Goal: Task Accomplishment & Management: Use online tool/utility

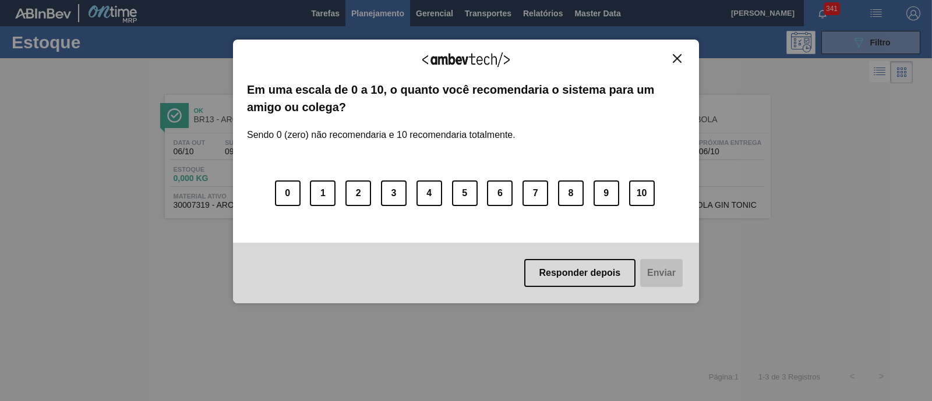
scroll to position [72, 0]
click at [683, 58] on button "Close" at bounding box center [678, 59] width 16 height 10
click at [673, 55] on img "Close" at bounding box center [677, 58] width 9 height 9
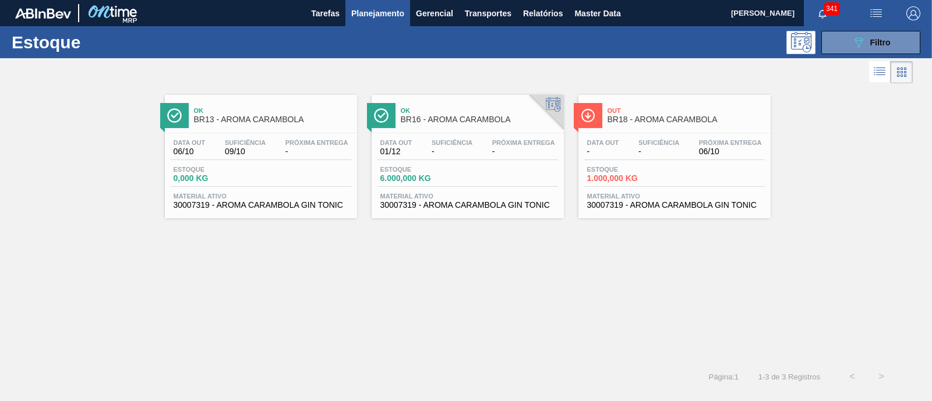
click at [460, 173] on div "Estoque 6.000,000 KG" at bounding box center [421, 174] width 87 height 17
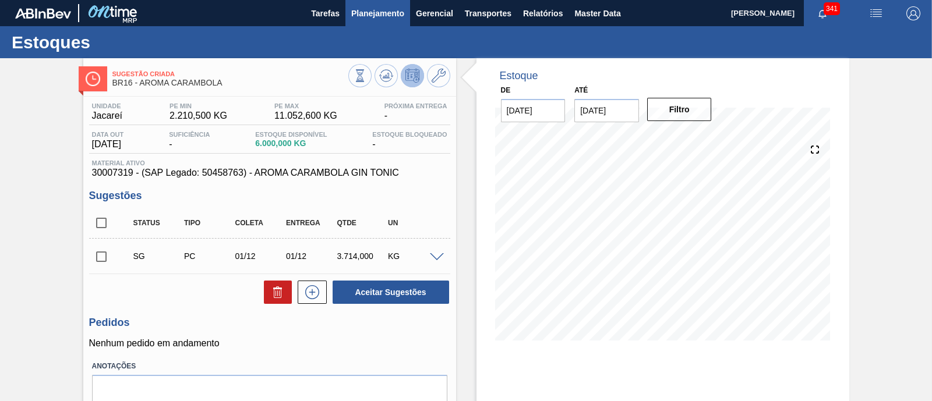
click at [380, 16] on span "Planejamento" at bounding box center [377, 13] width 53 height 14
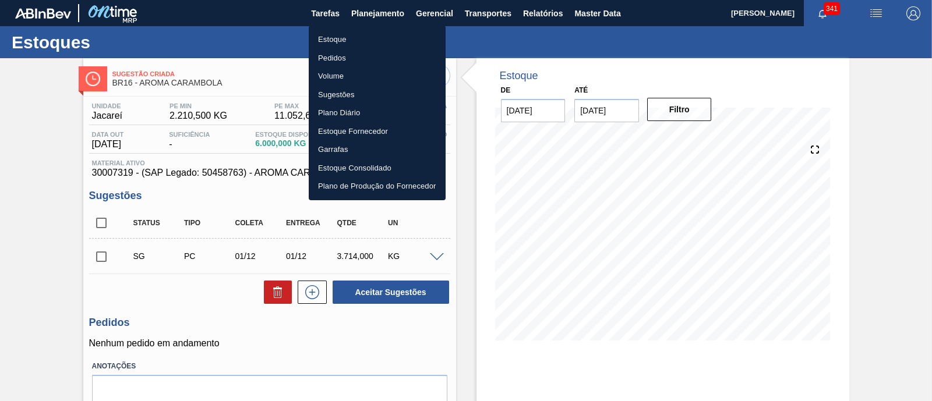
click at [320, 39] on li "Estoque" at bounding box center [377, 39] width 137 height 19
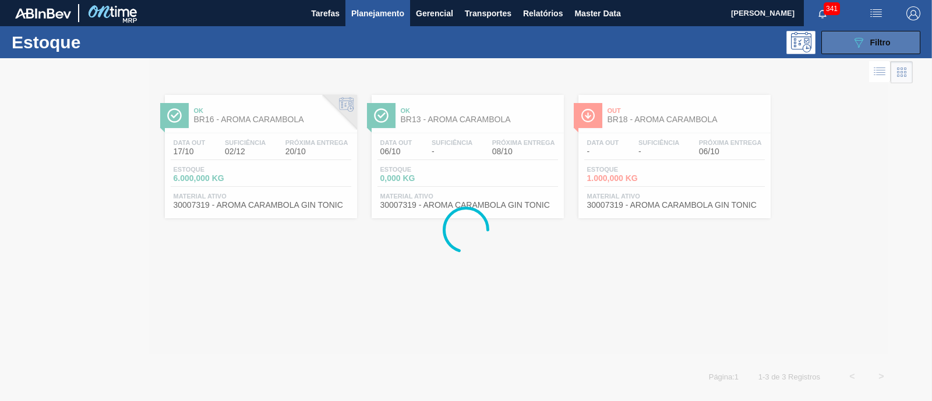
click at [896, 41] on button "089F7B8B-B2A5-4AFE-B5C0-19BA573D28AC Filtro" at bounding box center [871, 42] width 99 height 23
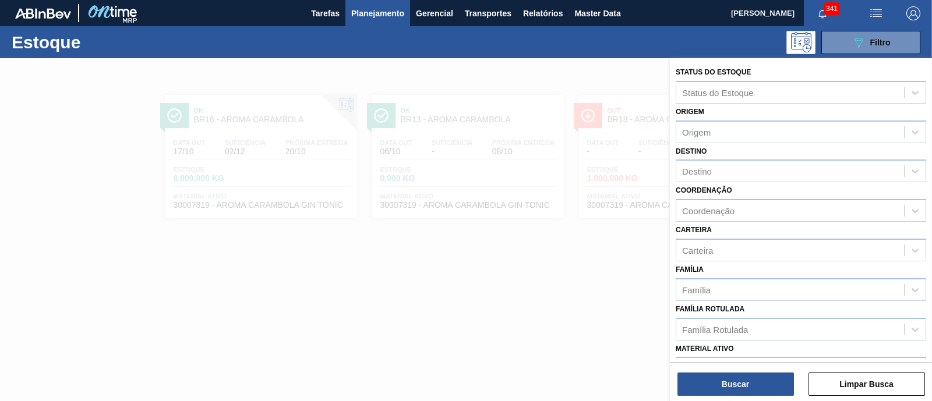
scroll to position [145, 0]
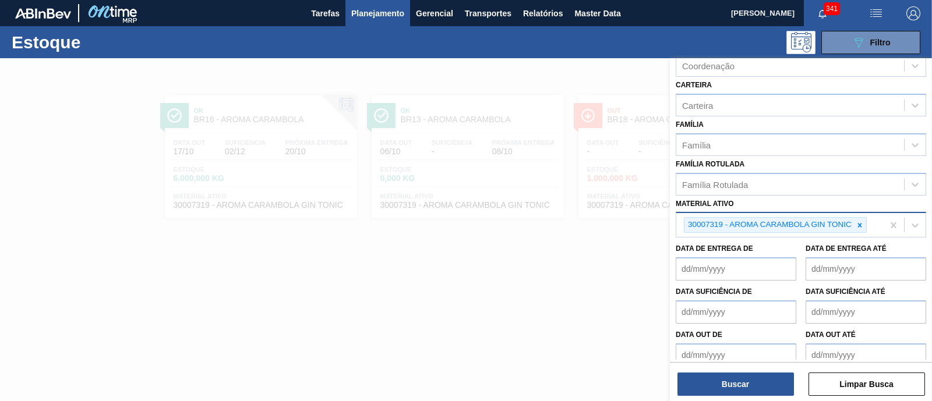
click at [862, 224] on icon at bounding box center [860, 225] width 8 height 8
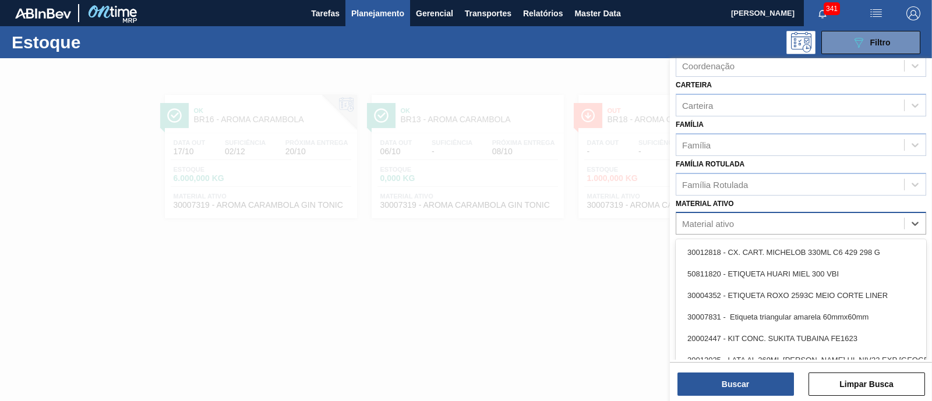
click at [862, 224] on div "Material ativo" at bounding box center [791, 224] width 228 height 17
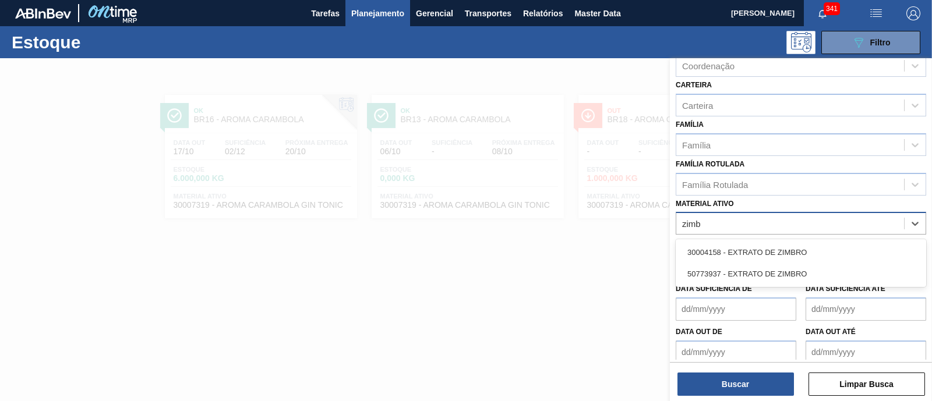
type ativo "zimbr"
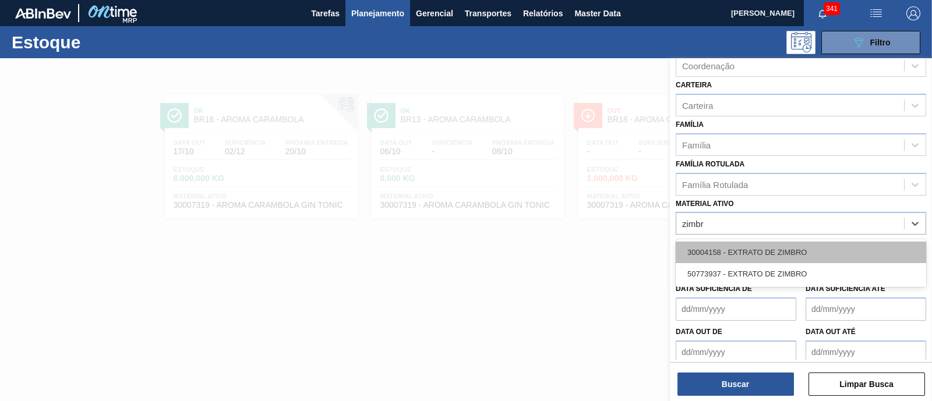
click at [798, 242] on div "30004158 - EXTRATO DE ZIMBRO" at bounding box center [801, 253] width 251 height 22
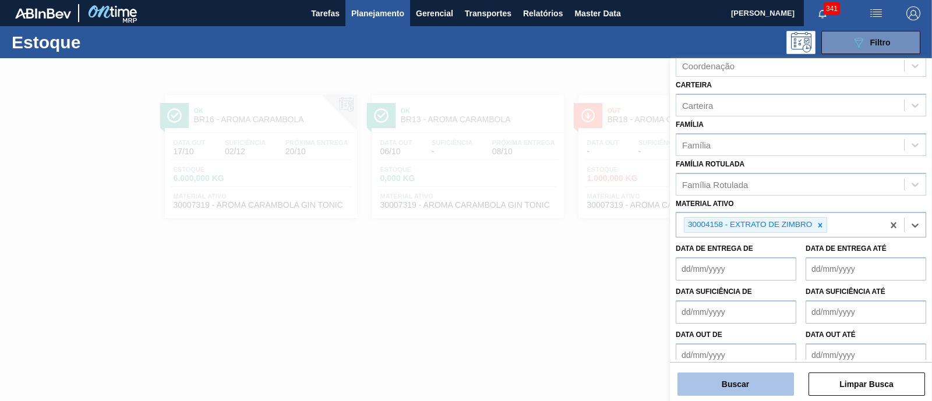
click at [728, 383] on button "Buscar" at bounding box center [736, 384] width 117 height 23
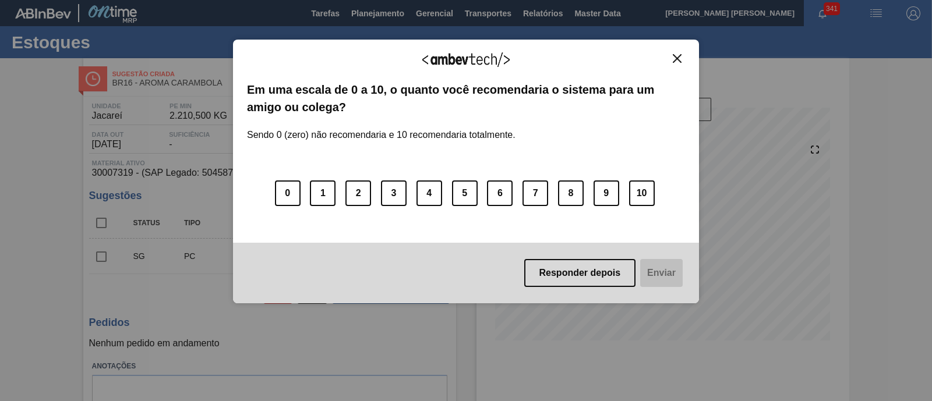
click at [685, 55] on button "Close" at bounding box center [678, 59] width 16 height 10
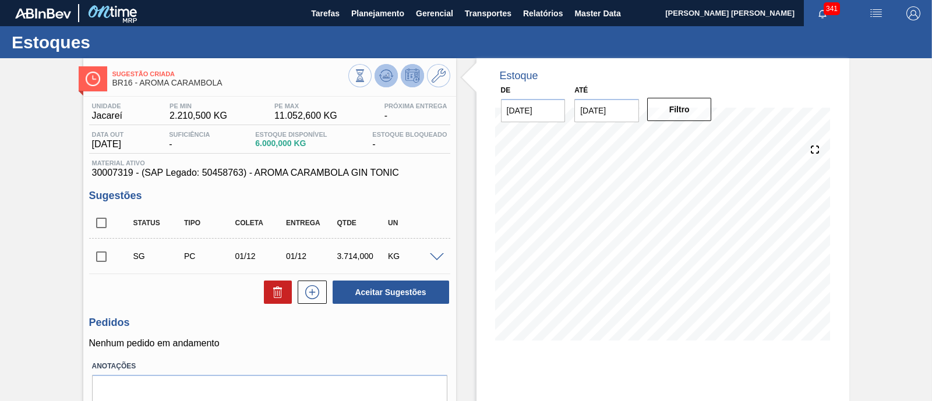
click at [390, 77] on icon at bounding box center [386, 76] width 14 height 14
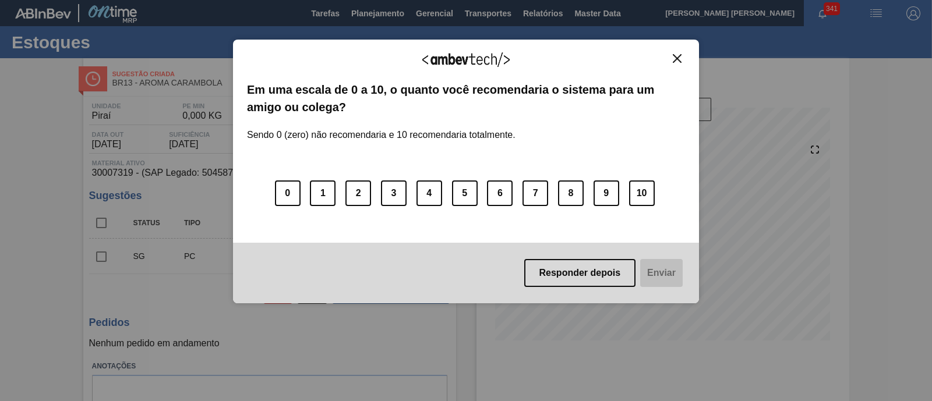
drag, startPoint x: 668, startPoint y: 57, endPoint x: 678, endPoint y: 57, distance: 9.9
click at [670, 57] on button "Close" at bounding box center [678, 59] width 16 height 10
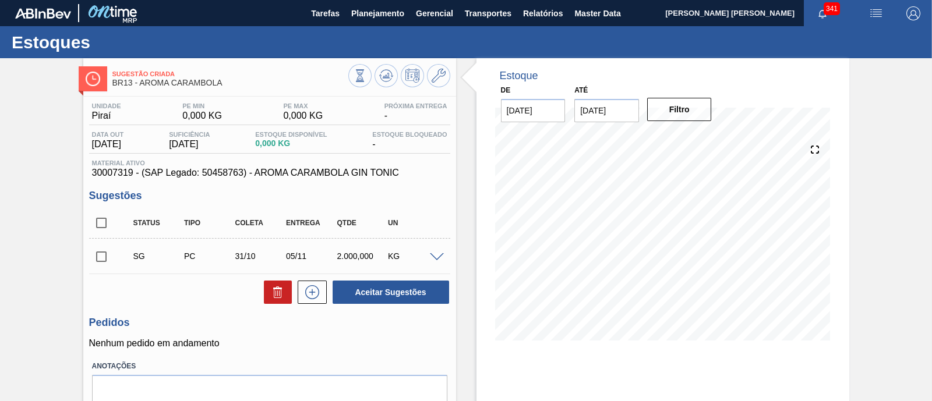
click at [435, 258] on span at bounding box center [437, 257] width 14 height 9
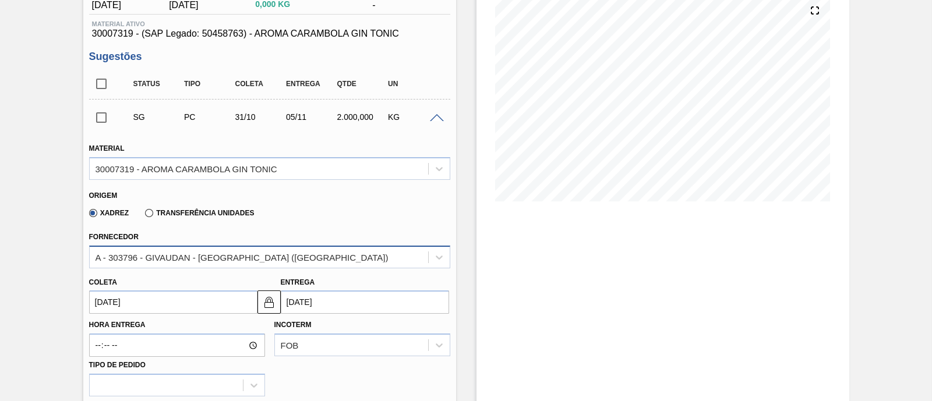
scroll to position [145, 0]
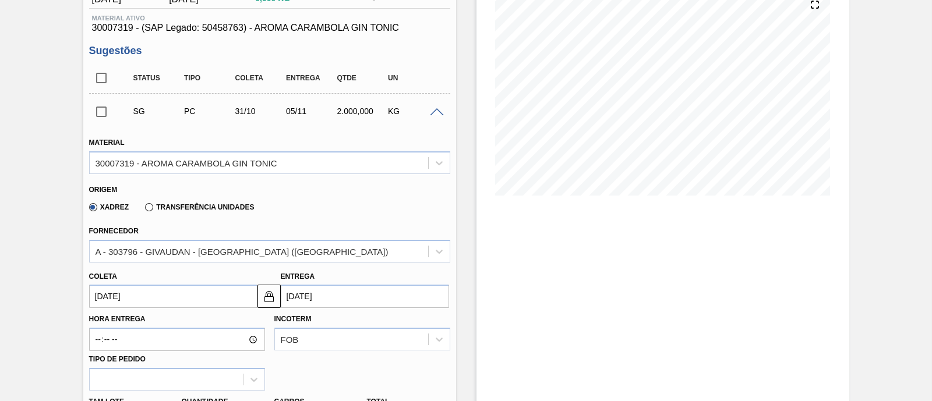
click at [207, 205] on label "Transferência Unidades" at bounding box center [199, 207] width 109 height 8
click at [143, 210] on input "Transferência Unidades" at bounding box center [143, 210] width 0 height 0
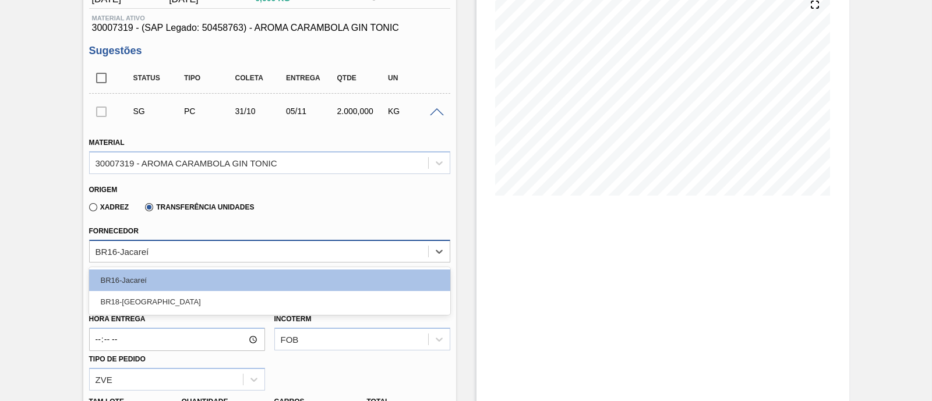
click at [178, 252] on div "BR16-Jacareí" at bounding box center [259, 251] width 339 height 17
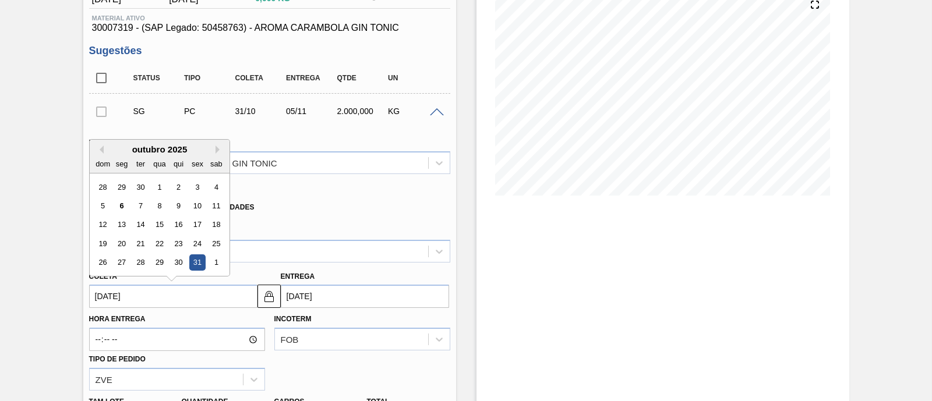
click at [160, 295] on input "31/10/2025" at bounding box center [173, 296] width 168 height 23
click at [123, 205] on div "6" at bounding box center [122, 206] width 16 height 16
type input "[DATE]"
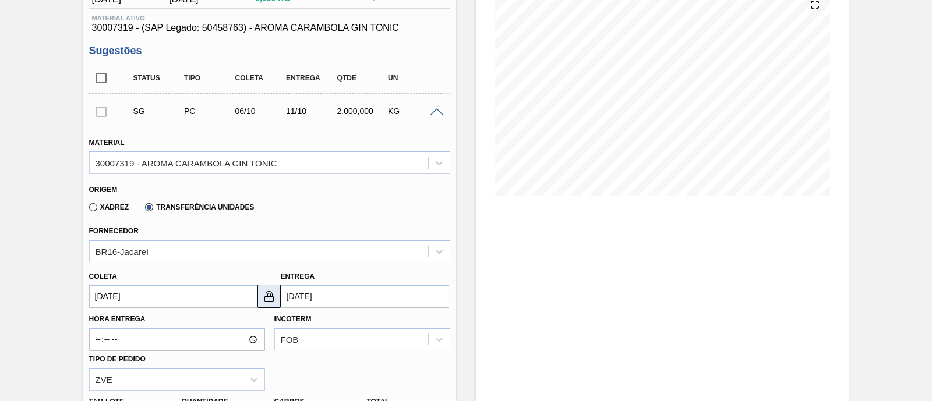
drag, startPoint x: 262, startPoint y: 300, endPoint x: 270, endPoint y: 299, distance: 7.6
click at [262, 299] on img at bounding box center [269, 297] width 14 height 14
click at [346, 301] on input "11/10/2025" at bounding box center [365, 296] width 168 height 23
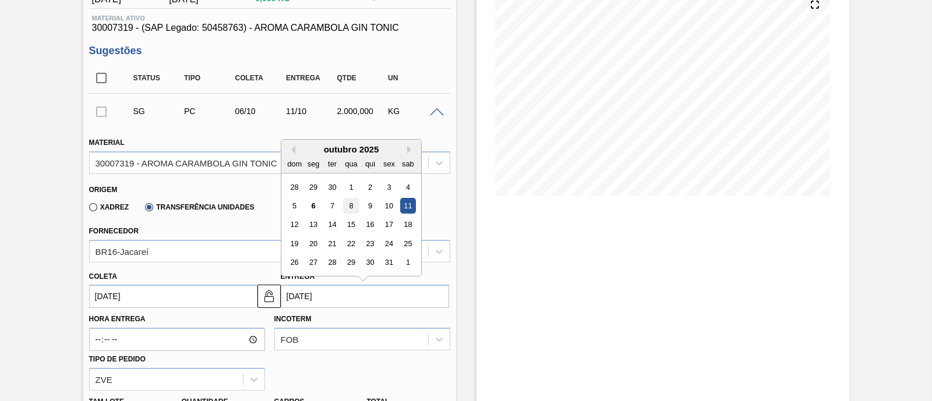
click at [349, 205] on div "8" at bounding box center [351, 206] width 16 height 16
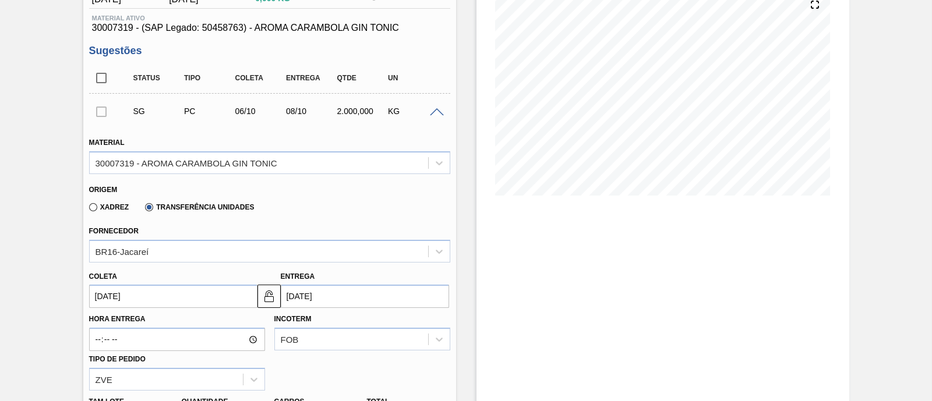
type input "[DATE]"
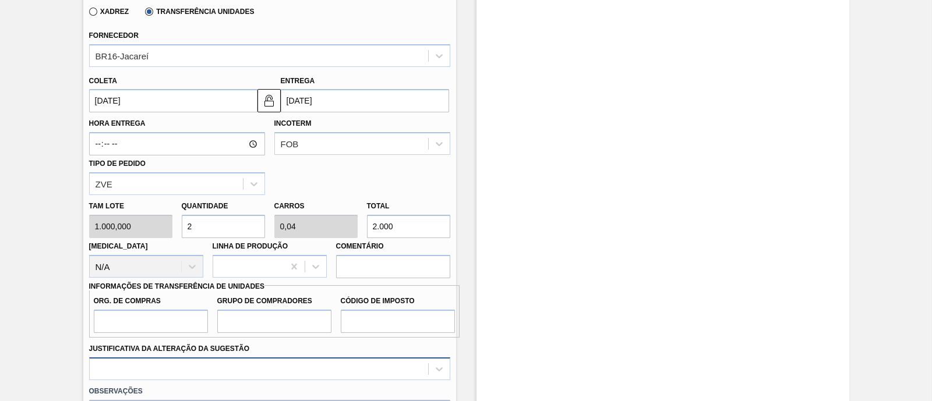
scroll to position [364, 0]
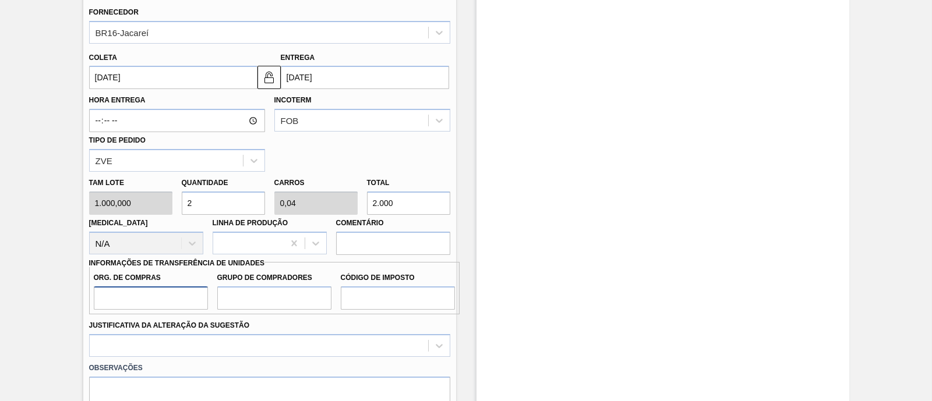
click at [143, 298] on input "Org. de Compras" at bounding box center [151, 298] width 114 height 23
type input "BR00"
click at [259, 298] on input "Grupo de Compradores" at bounding box center [274, 298] width 114 height 23
type input "A01"
click at [405, 295] on input "Código de Imposto" at bounding box center [398, 298] width 114 height 23
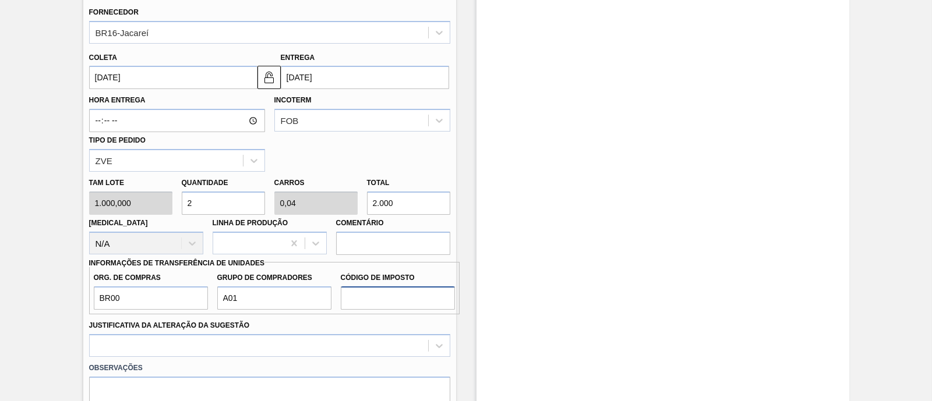
type input "I1"
click at [216, 340] on div at bounding box center [269, 345] width 361 height 23
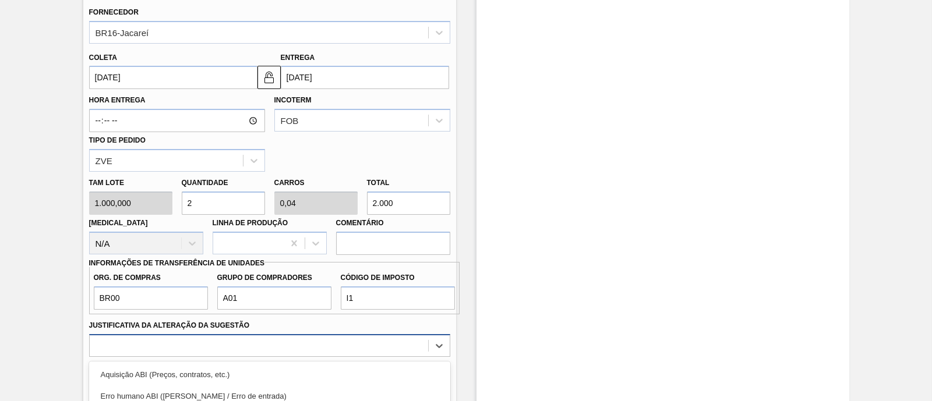
scroll to position [503, 0]
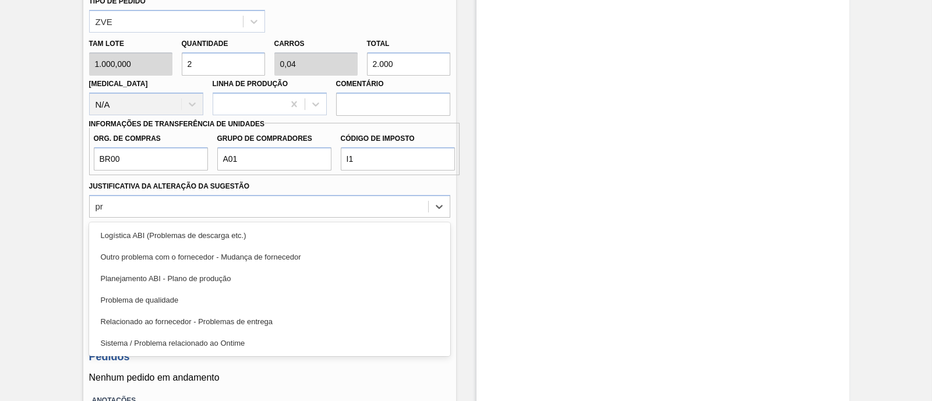
type Sugestão "p"
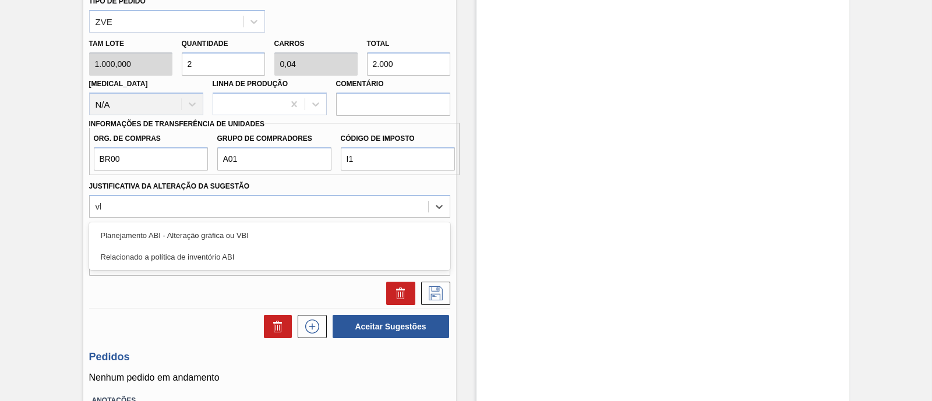
type Sugestão "vbi"
click at [239, 231] on div "Planejamento ABI - Alteração gráfica ou VBI" at bounding box center [269, 236] width 361 height 22
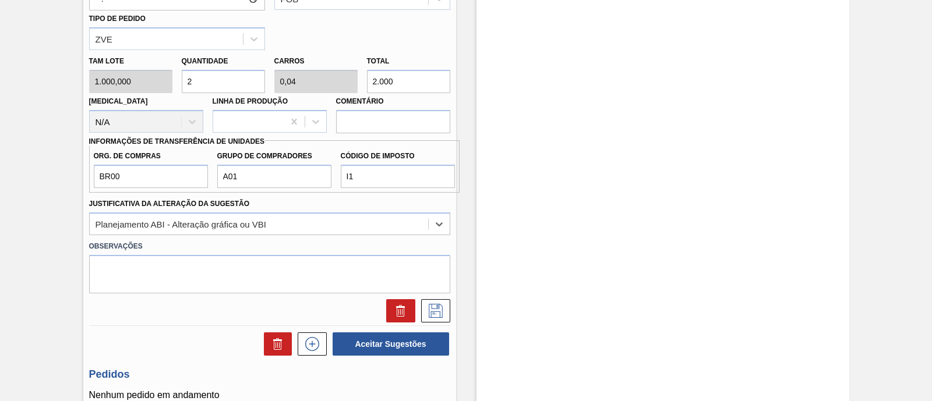
scroll to position [509, 0]
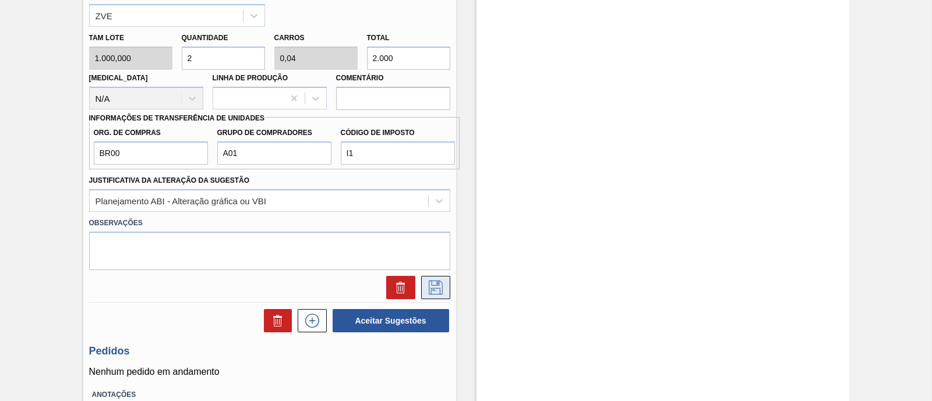
click at [441, 287] on icon at bounding box center [436, 288] width 19 height 14
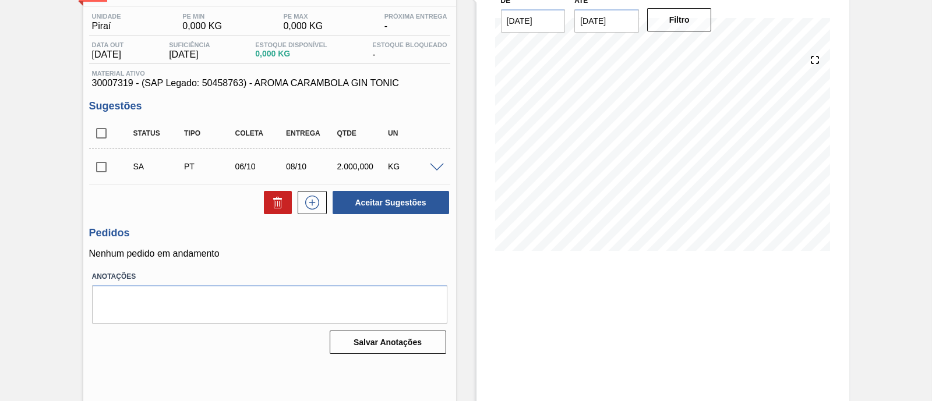
scroll to position [99, 0]
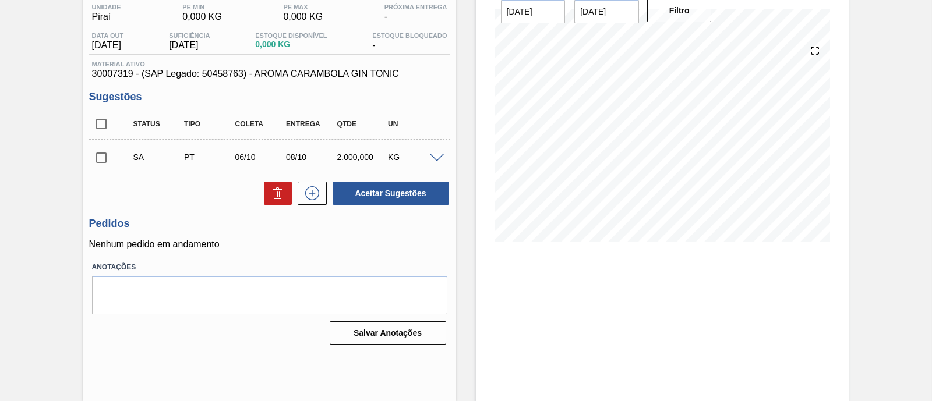
click at [104, 163] on input "checkbox" at bounding box center [101, 158] width 24 height 24
click at [421, 198] on button "Aceitar Sugestões" at bounding box center [391, 193] width 117 height 23
checkbox input "false"
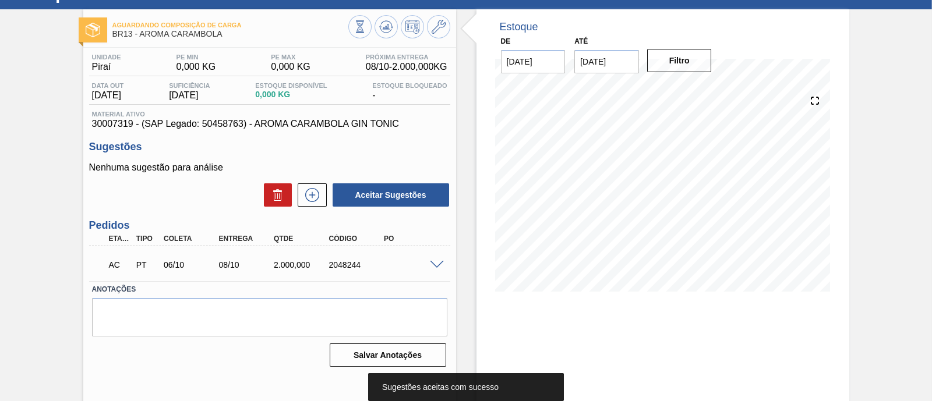
scroll to position [26, 0]
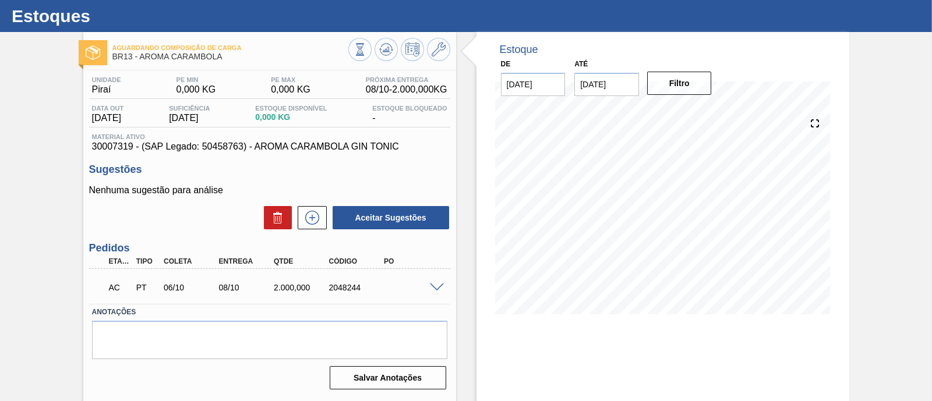
click at [440, 285] on span at bounding box center [437, 288] width 14 height 9
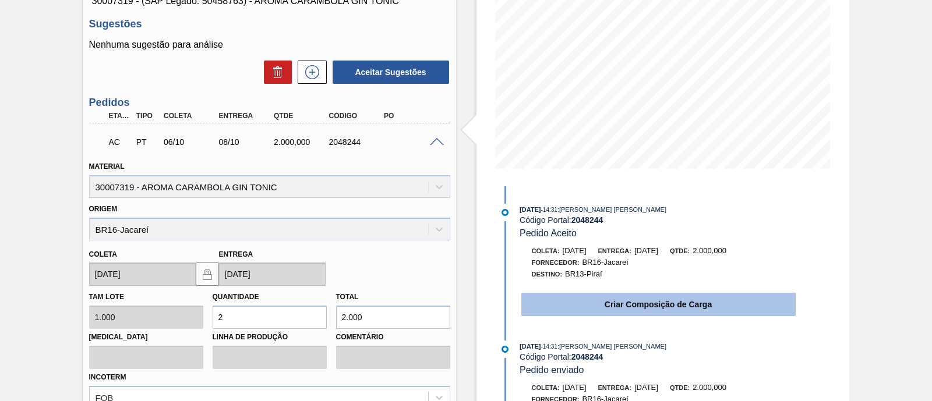
click at [614, 314] on button "Criar Composição de Carga" at bounding box center [659, 304] width 274 height 23
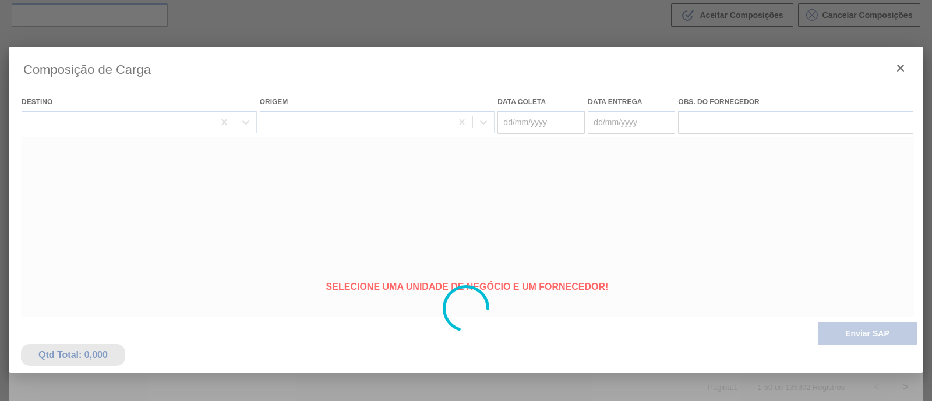
type coleta "[DATE]"
type Entrega "[DATE]"
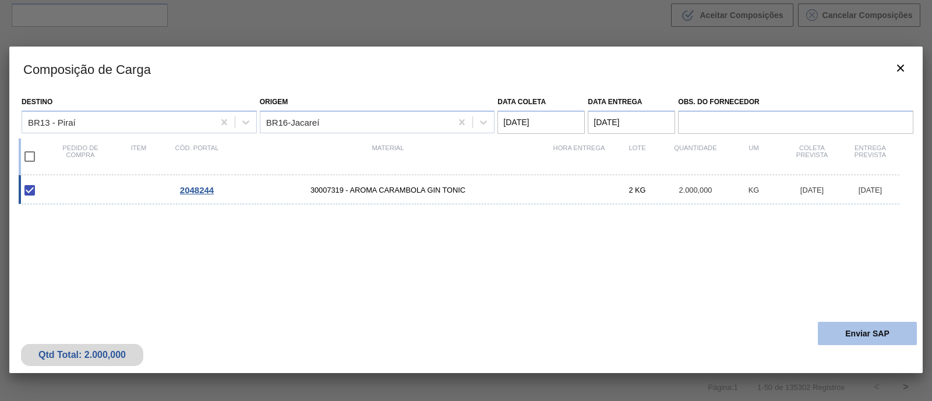
click at [858, 333] on button "Enviar SAP" at bounding box center [867, 333] width 99 height 23
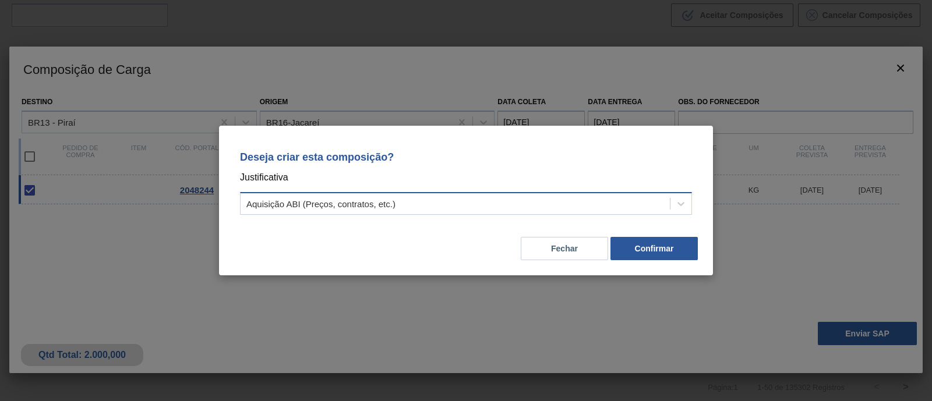
click at [551, 208] on div "Aquisição ABI (Preços, contratos, etc.)" at bounding box center [455, 204] width 429 height 17
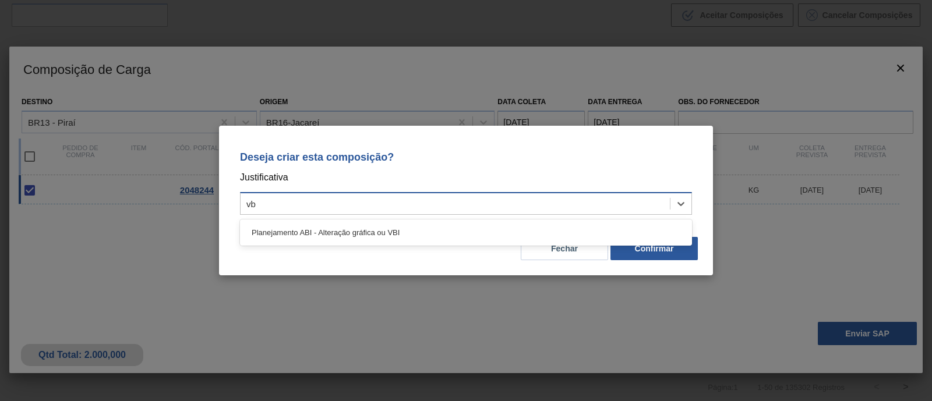
type input "vbi"
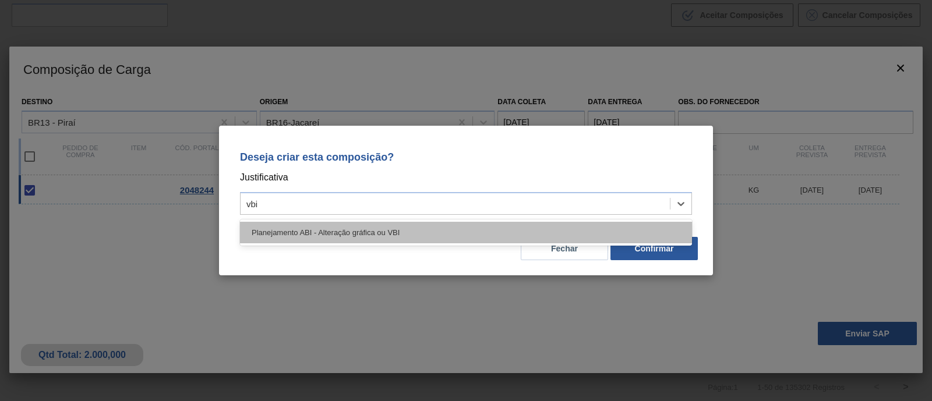
click at [516, 230] on div "Planejamento ABI - Alteração gráfica ou VBI" at bounding box center [466, 233] width 452 height 22
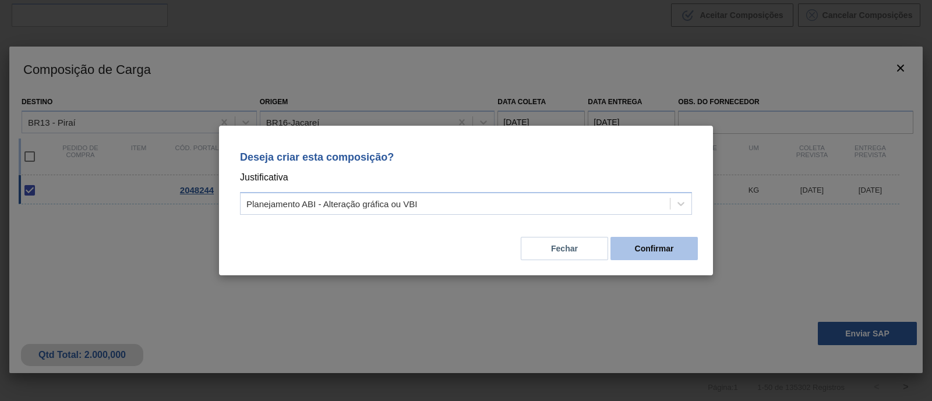
click at [652, 246] on button "Confirmar" at bounding box center [654, 248] width 87 height 23
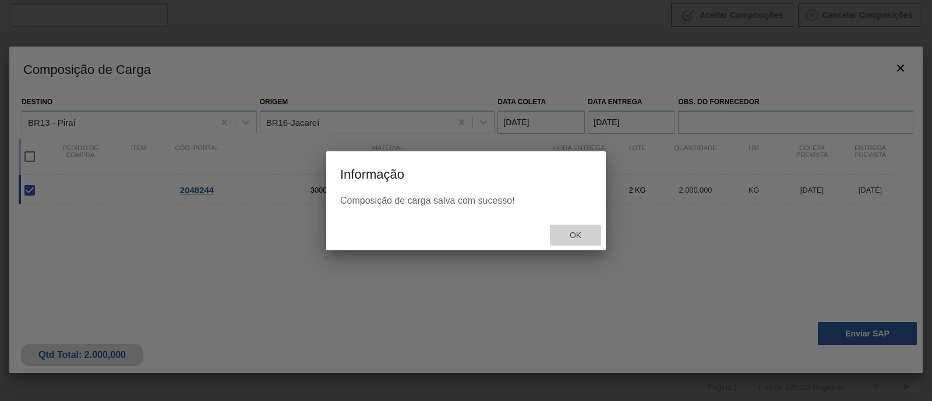
click at [587, 241] on div "Ok" at bounding box center [575, 236] width 51 height 22
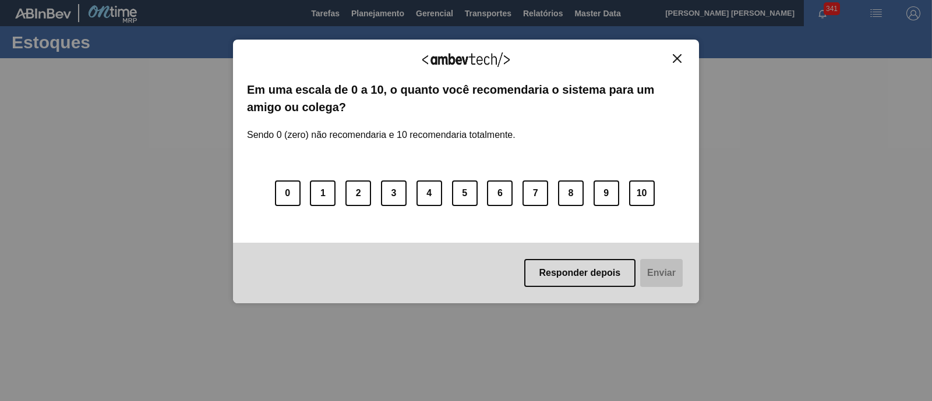
click at [681, 59] on img "Close" at bounding box center [677, 58] width 9 height 9
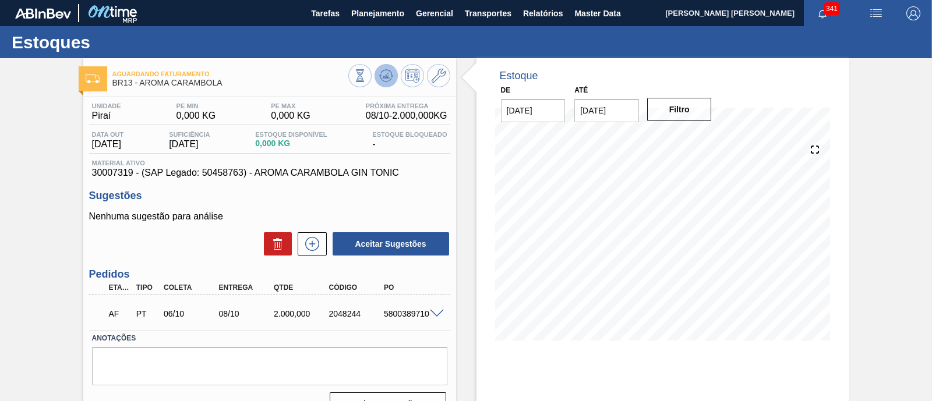
click at [385, 75] on icon at bounding box center [386, 75] width 8 height 5
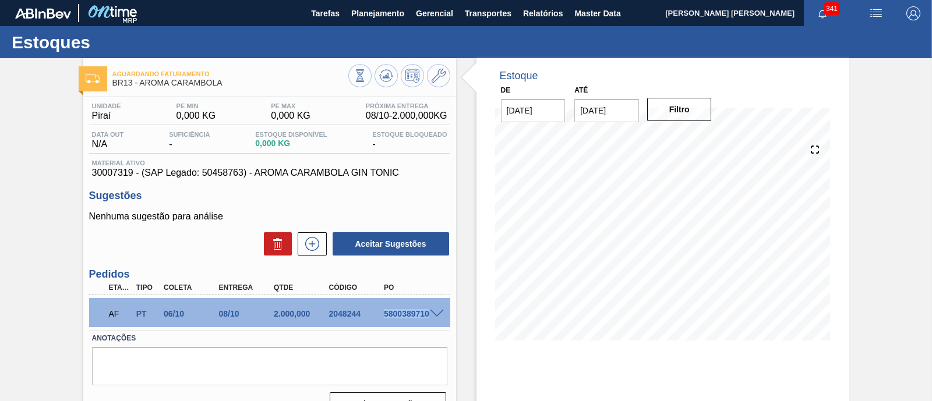
drag, startPoint x: 383, startPoint y: 315, endPoint x: 432, endPoint y: 317, distance: 49.0
click at [432, 317] on div "AF PT 06/10 08/10 2.000,000 2048244 5800389710" at bounding box center [269, 312] width 361 height 29
copy div "5800389710"
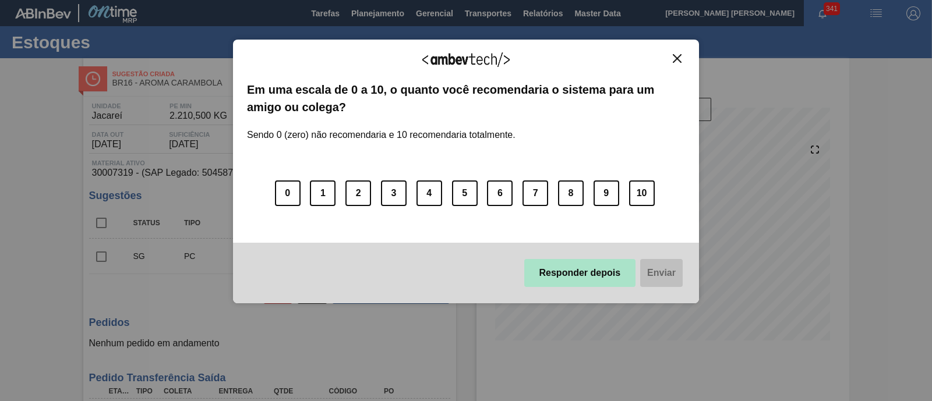
click at [572, 274] on button "Responder depois" at bounding box center [580, 273] width 112 height 28
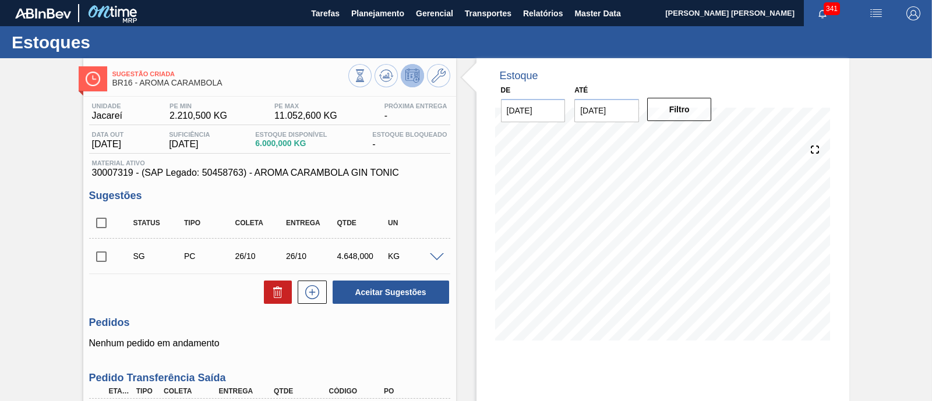
click at [437, 258] on span at bounding box center [437, 257] width 14 height 9
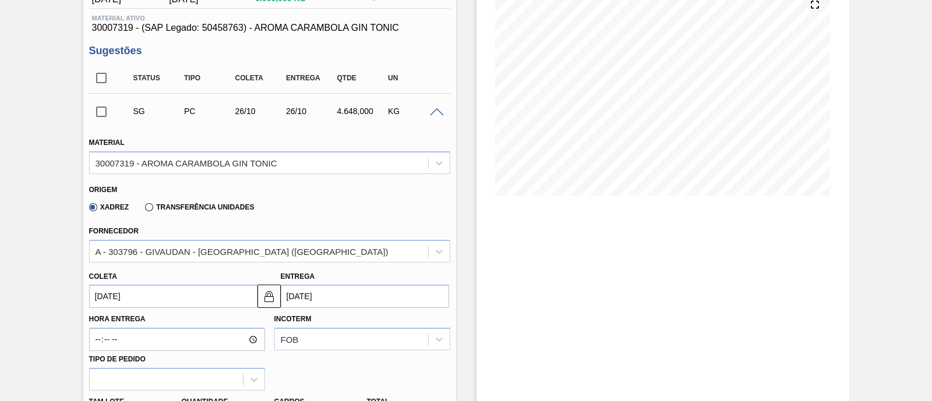
scroll to position [219, 0]
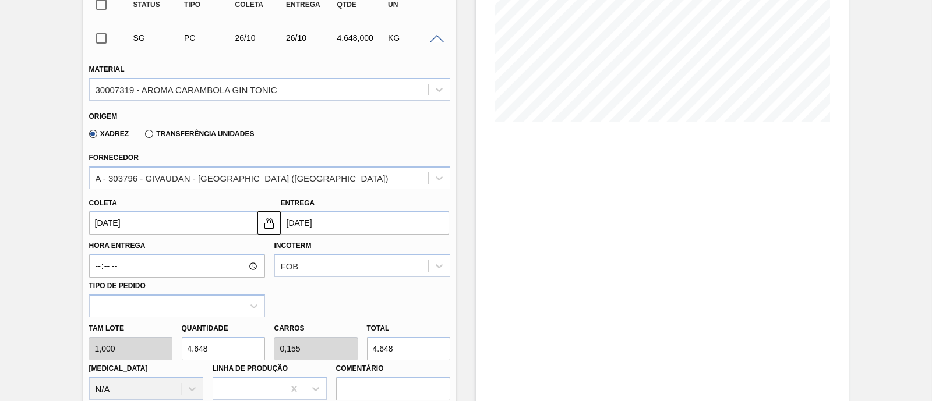
drag, startPoint x: 415, startPoint y: 344, endPoint x: 369, endPoint y: 347, distance: 46.1
click at [369, 347] on input "4.648" at bounding box center [408, 348] width 83 height 23
type input "2"
type input "0"
type input "2"
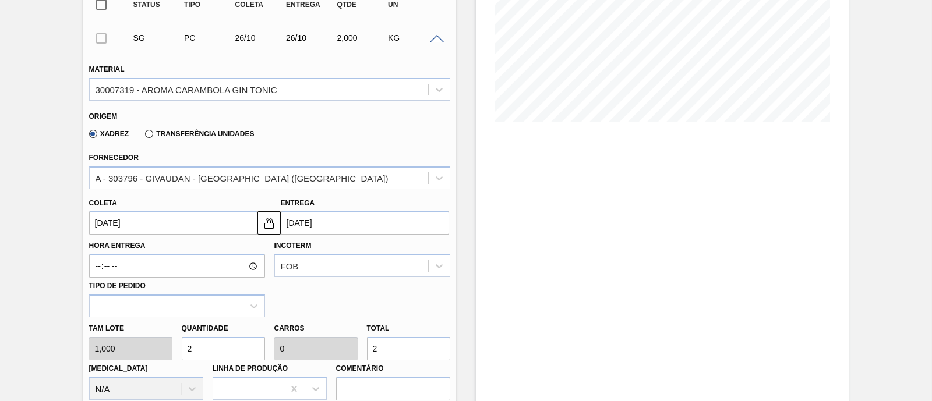
type input "20"
type input "0,001"
type input "20"
type input "200"
type input "0,007"
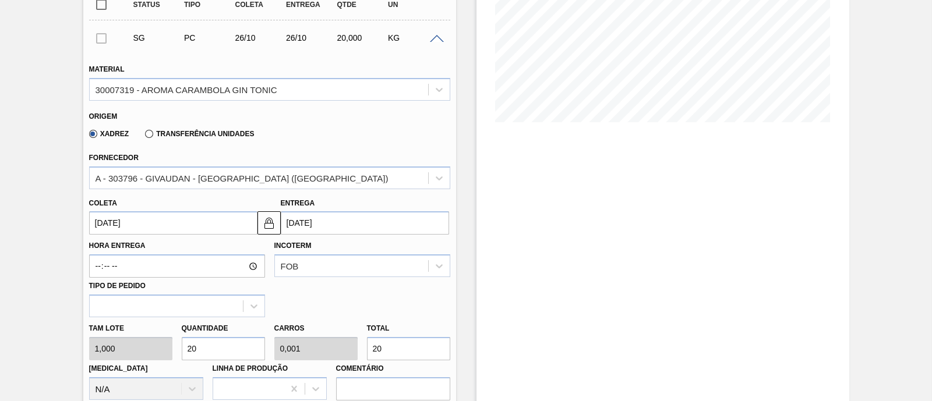
type input "200"
type input "2.000"
type input "0,067"
type input "2.000"
type input "200"
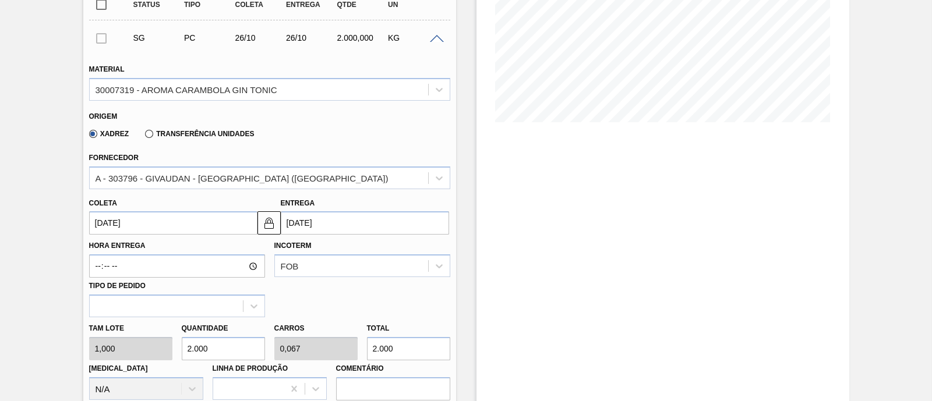
type input "0,007"
type input "200"
type input "20"
type input "0,001"
type input "20"
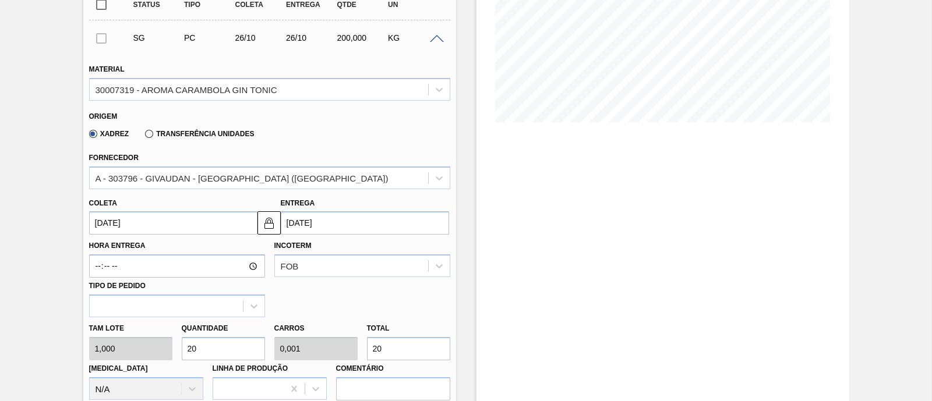
type input "2"
type input "0"
type input "2"
type input "0"
type input "2"
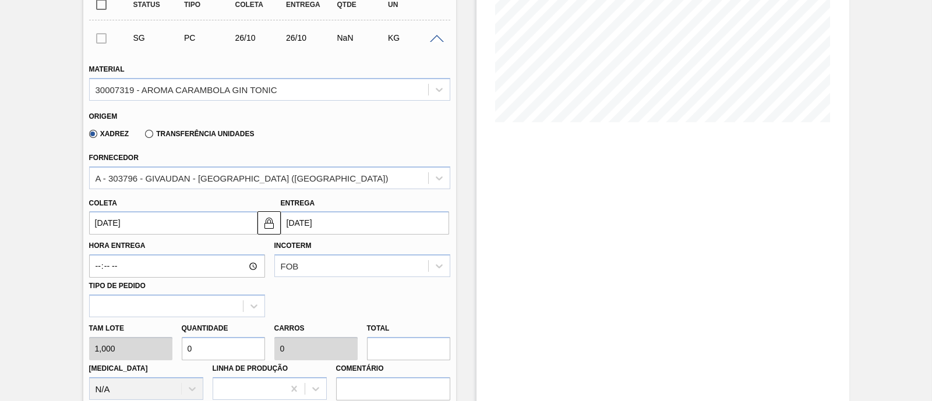
type input "2"
type input "20"
type input "0,001"
type input "20"
type input "200"
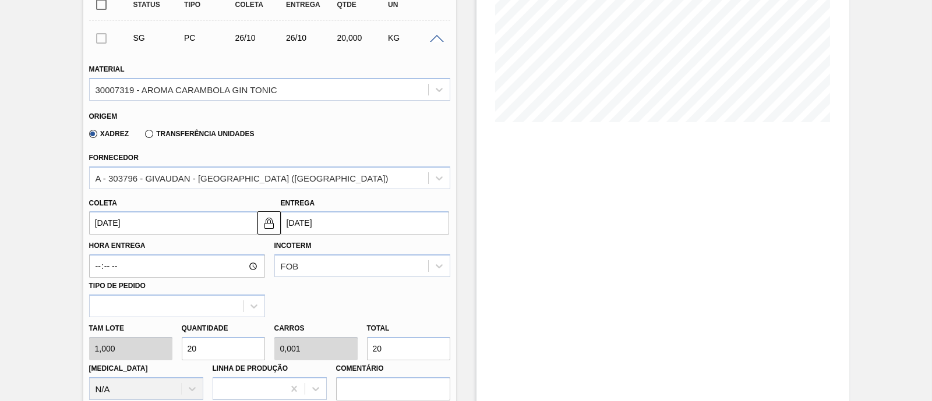
type input "0,007"
type input "200"
type input "2.000"
type input "0,067"
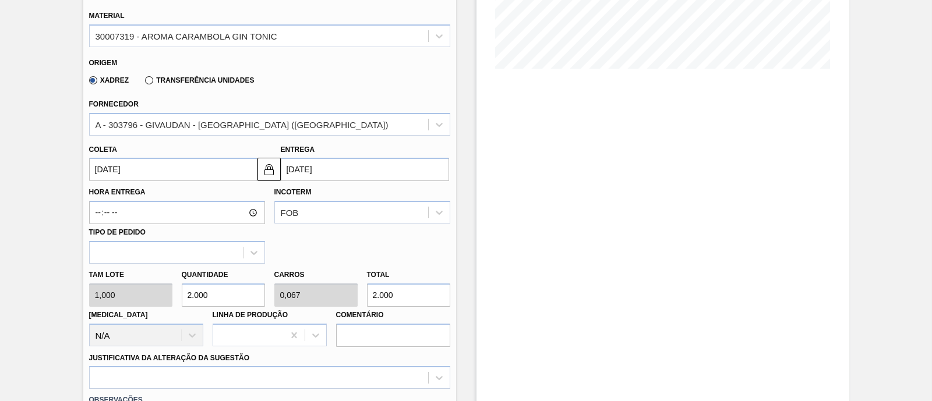
scroll to position [291, 0]
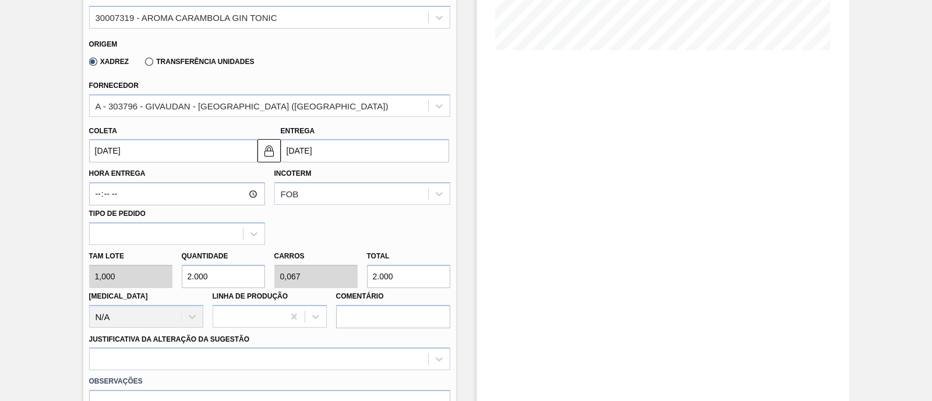
type input "2.000"
click at [178, 147] on input "26/10/2025" at bounding box center [173, 150] width 168 height 23
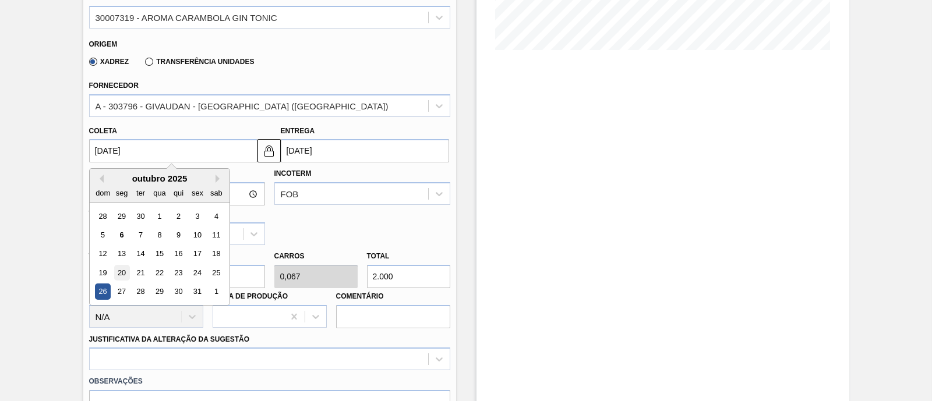
click at [126, 272] on div "20" at bounding box center [122, 273] width 16 height 16
type input "20/10/2025"
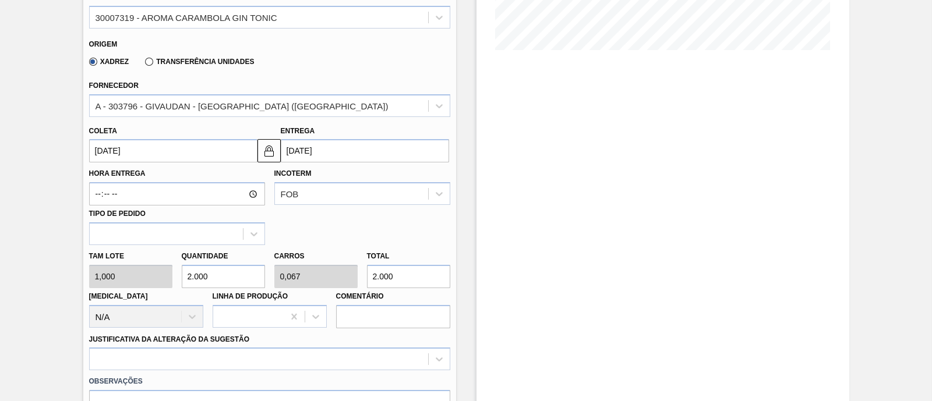
scroll to position [364, 0]
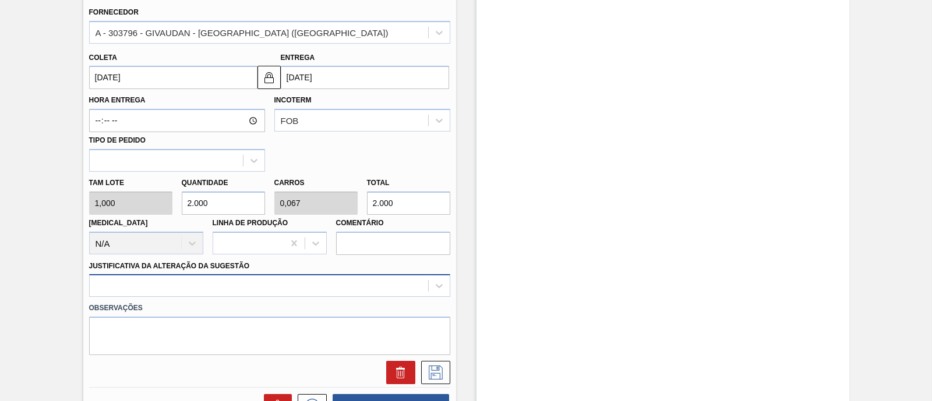
click at [241, 295] on div at bounding box center [269, 285] width 361 height 23
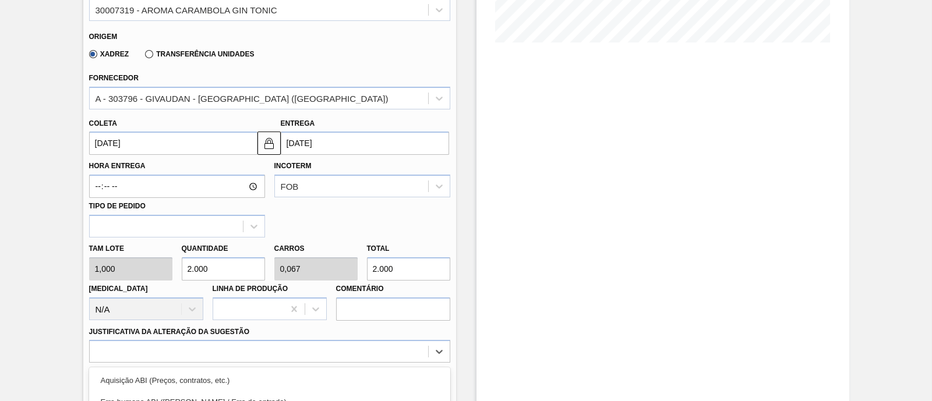
scroll to position [371, 0]
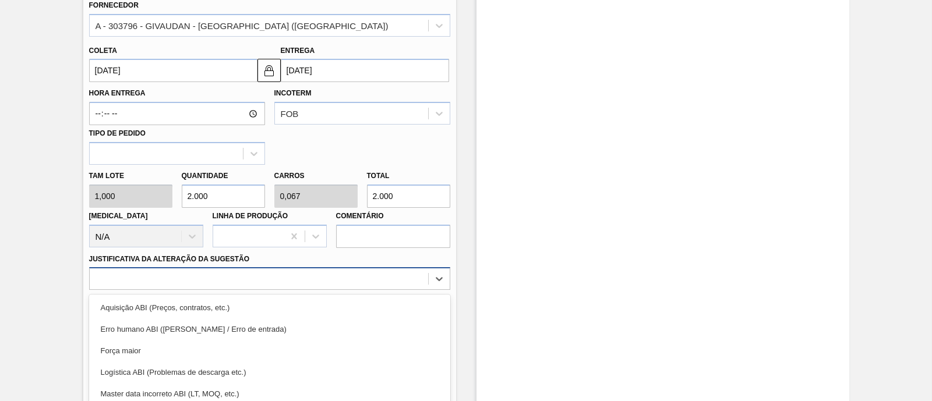
click at [191, 277] on div at bounding box center [259, 279] width 339 height 17
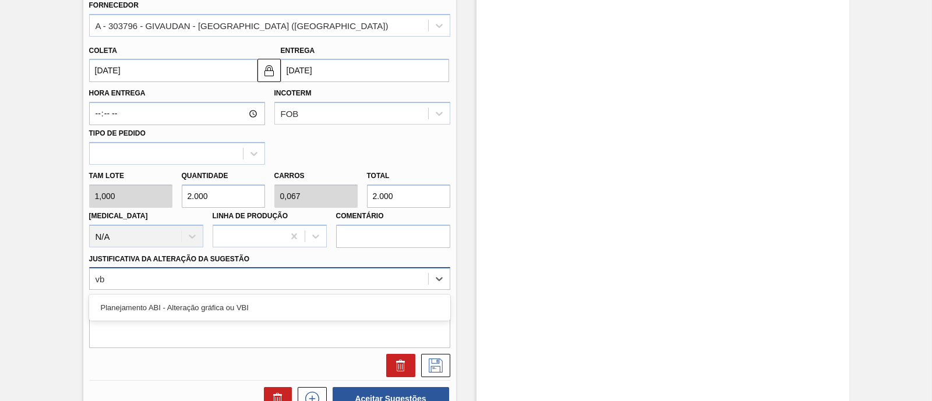
type Sugestão "vbi"
click at [195, 305] on div "Planejamento ABI - Alteração gráfica ou VBI" at bounding box center [269, 308] width 361 height 22
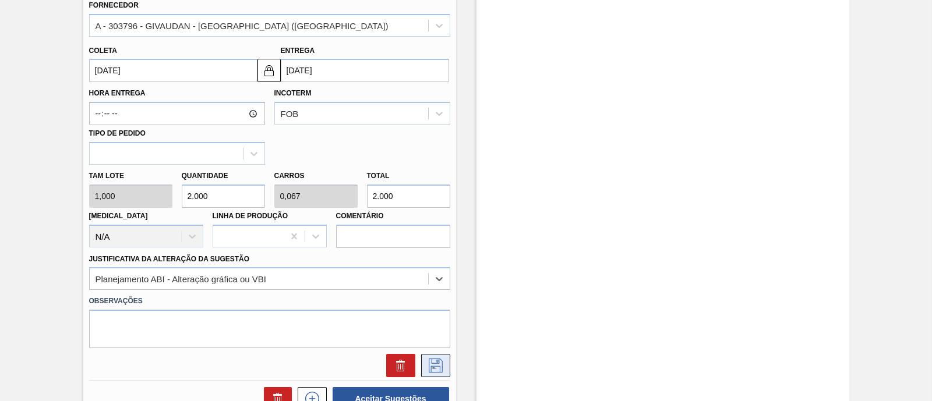
click at [427, 360] on icon at bounding box center [436, 366] width 19 height 14
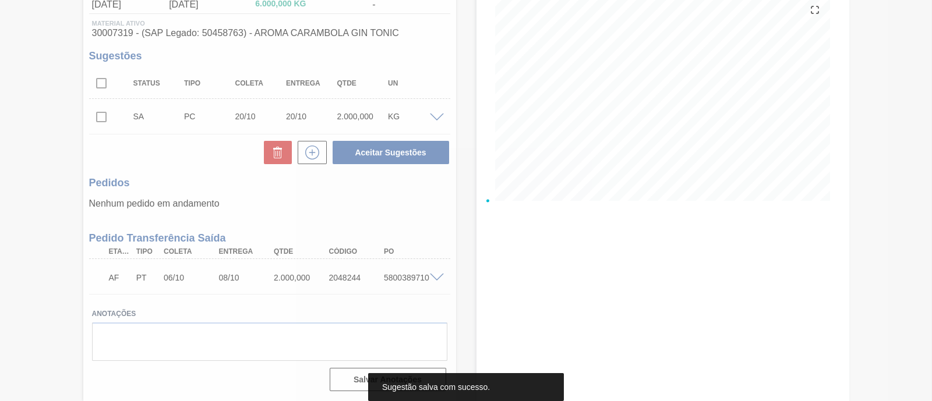
scroll to position [142, 0]
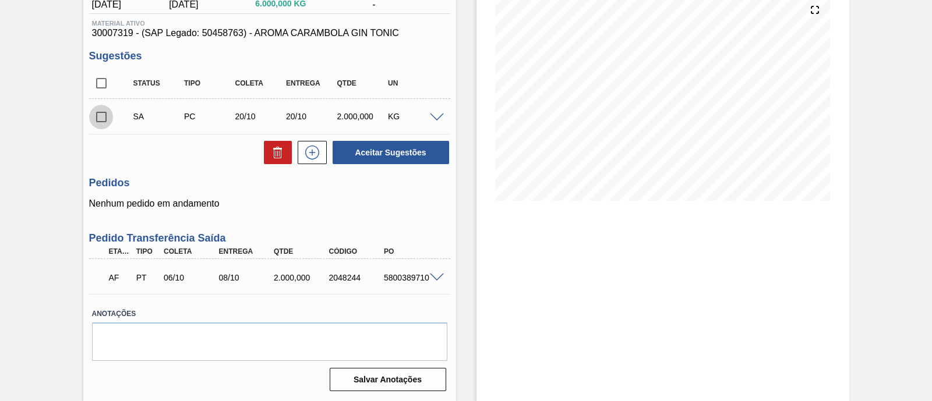
click at [101, 118] on input "checkbox" at bounding box center [101, 117] width 24 height 24
click at [436, 156] on button "Aceitar Sugestões" at bounding box center [391, 152] width 117 height 23
checkbox input "false"
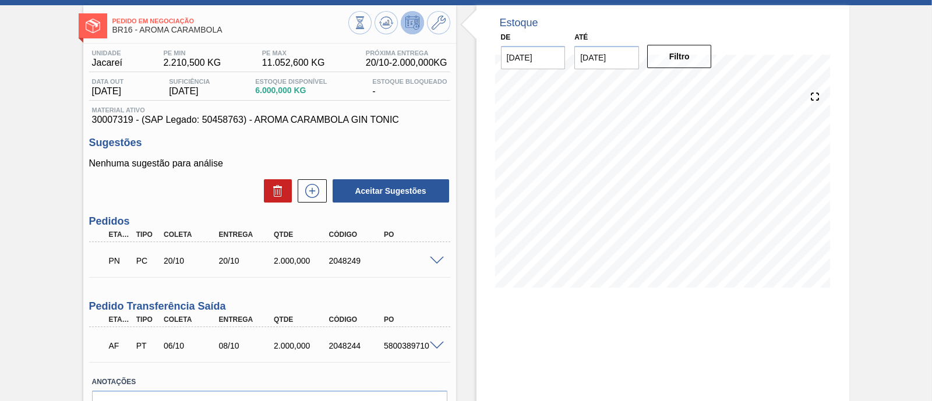
scroll to position [72, 0]
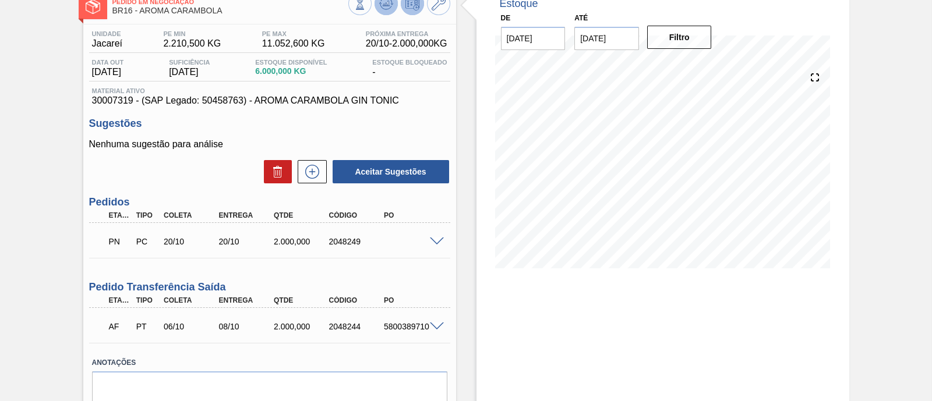
click at [386, 12] on button at bounding box center [386, 3] width 23 height 23
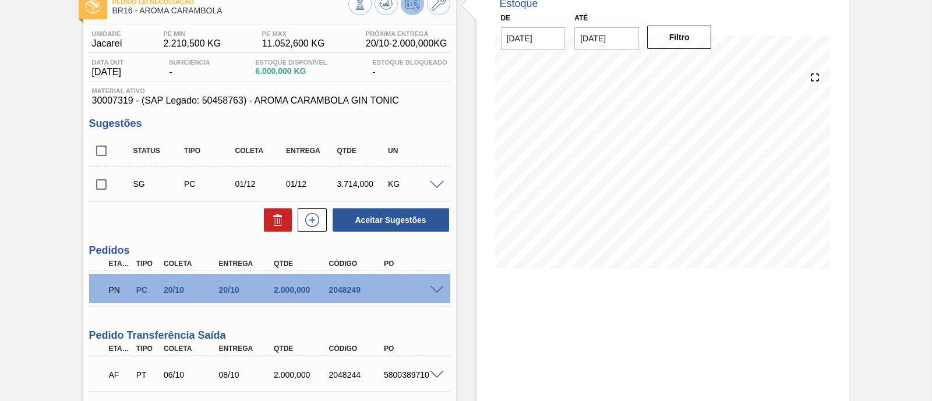
scroll to position [0, 0]
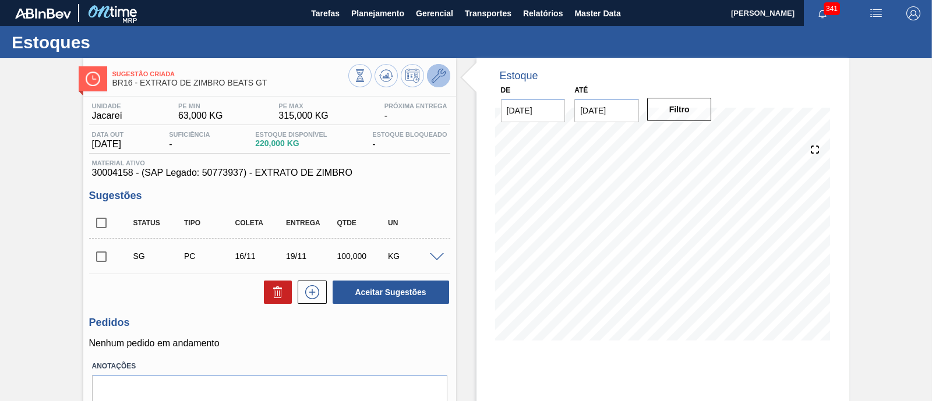
click at [443, 67] on button at bounding box center [438, 75] width 23 height 23
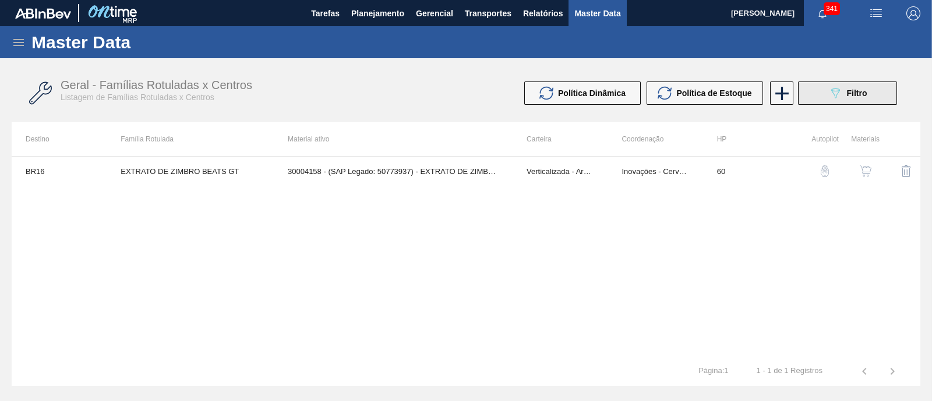
click at [820, 99] on button "089F7B8B-B2A5-4AFE-B5C0-19BA573D28AC Filtro" at bounding box center [847, 93] width 99 height 23
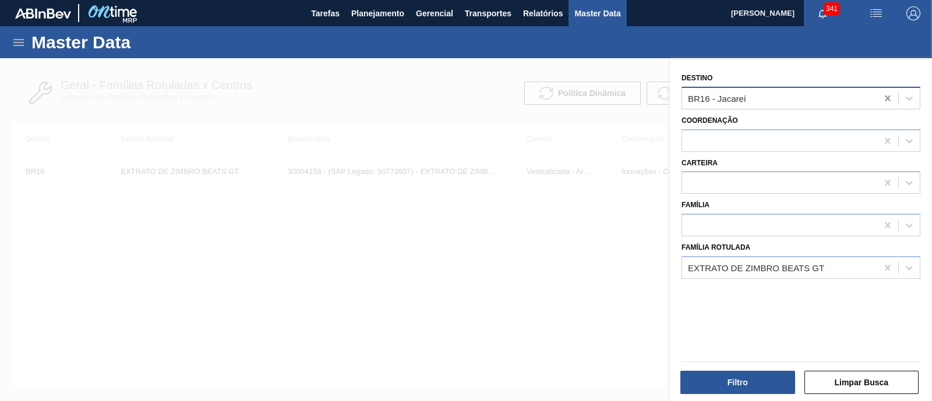
click at [886, 93] on icon at bounding box center [888, 99] width 12 height 12
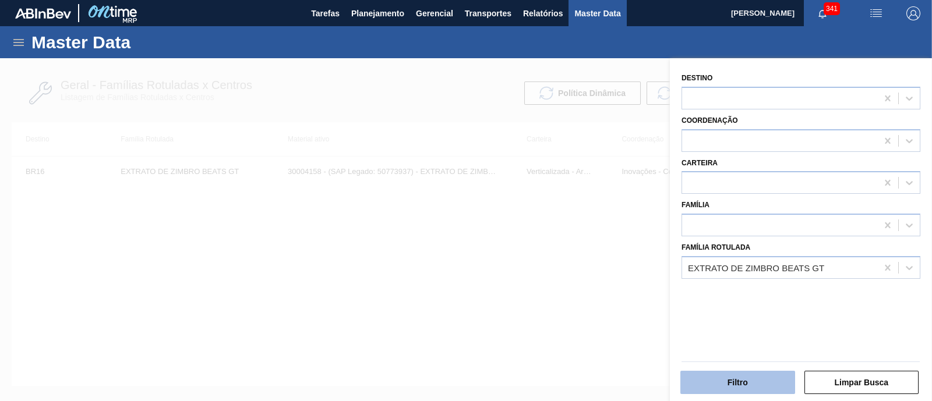
click at [761, 376] on button "Filtro" at bounding box center [738, 382] width 115 height 23
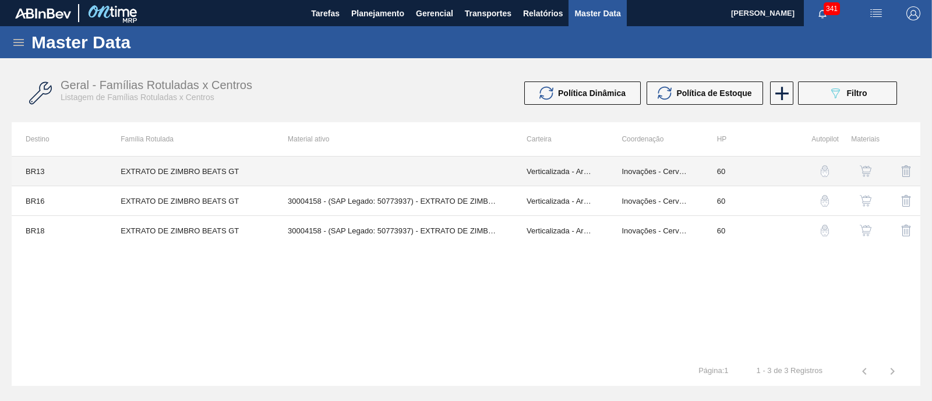
drag, startPoint x: 325, startPoint y: 170, endPoint x: 283, endPoint y: 167, distance: 42.1
click at [283, 167] on td at bounding box center [393, 172] width 239 height 30
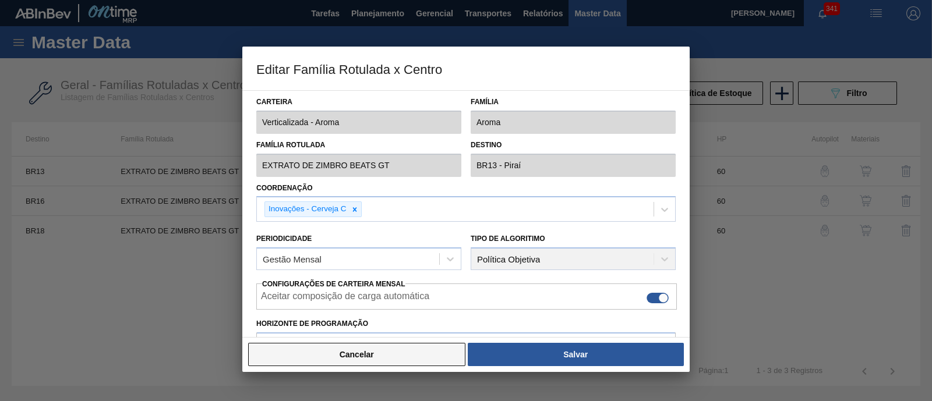
click at [351, 357] on button "Cancelar" at bounding box center [356, 354] width 217 height 23
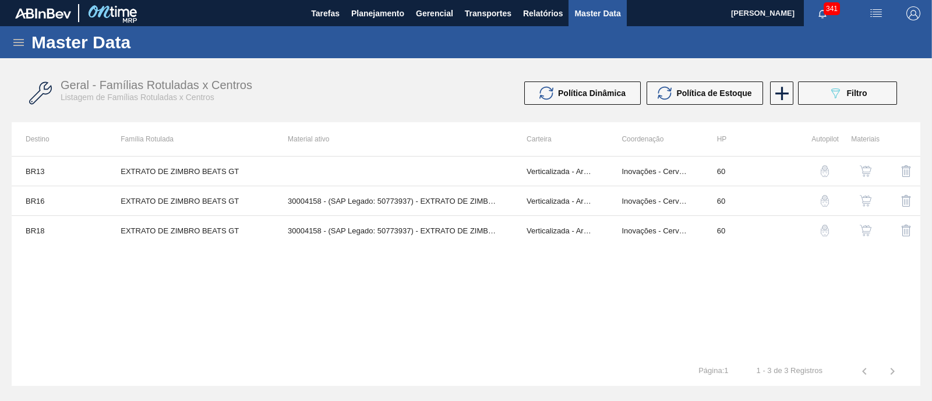
click at [866, 164] on button "button" at bounding box center [866, 171] width 28 height 28
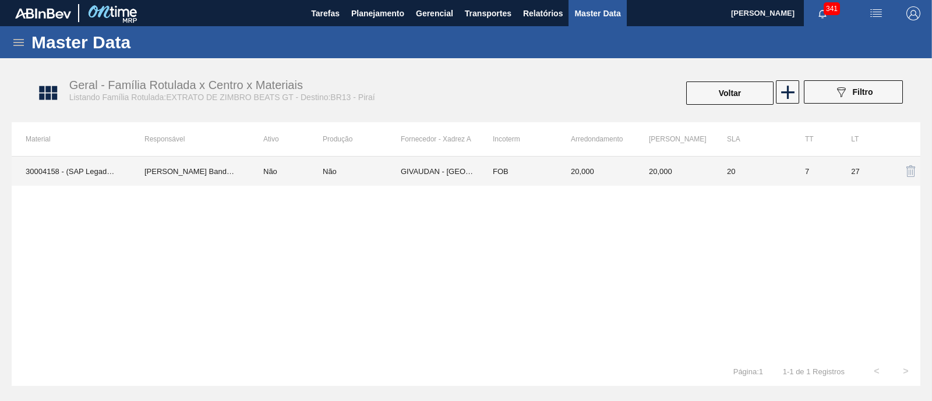
click at [406, 172] on td "GIVAUDAN - SÃO PAULO (SP)" at bounding box center [440, 171] width 78 height 29
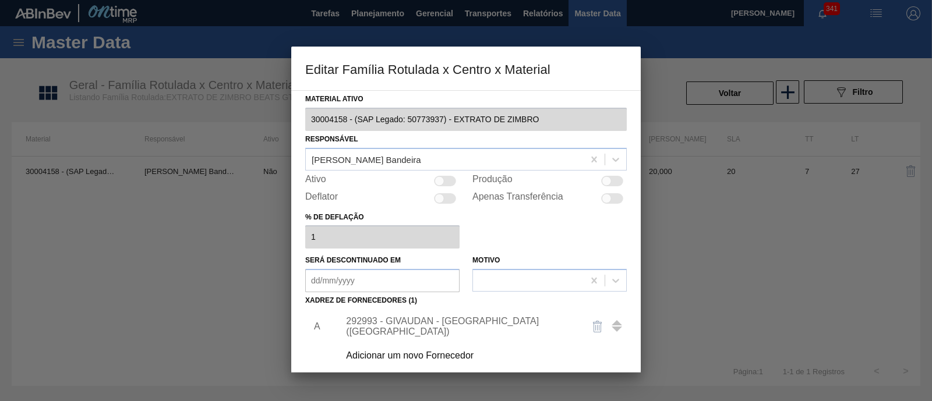
click at [608, 197] on div at bounding box center [607, 198] width 10 height 10
checkbox input "true"
click at [450, 181] on div at bounding box center [445, 181] width 22 height 10
checkbox input "true"
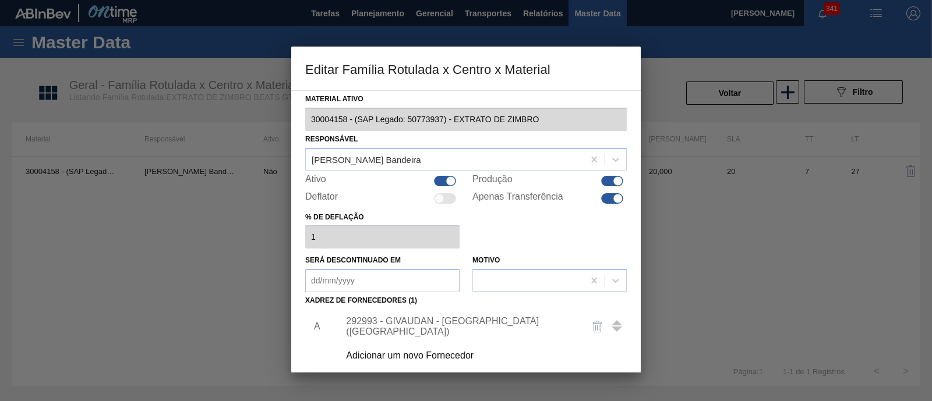
click at [610, 201] on div at bounding box center [612, 198] width 22 height 10
checkbox input "false"
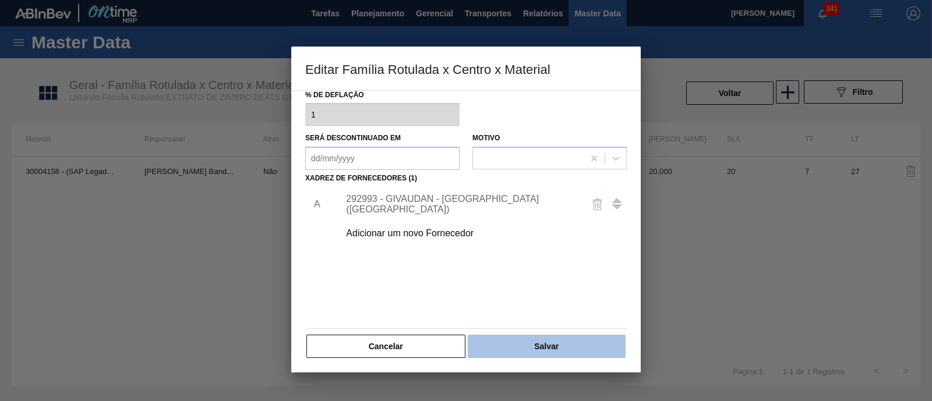
click at [513, 342] on button "Salvar" at bounding box center [547, 346] width 158 height 23
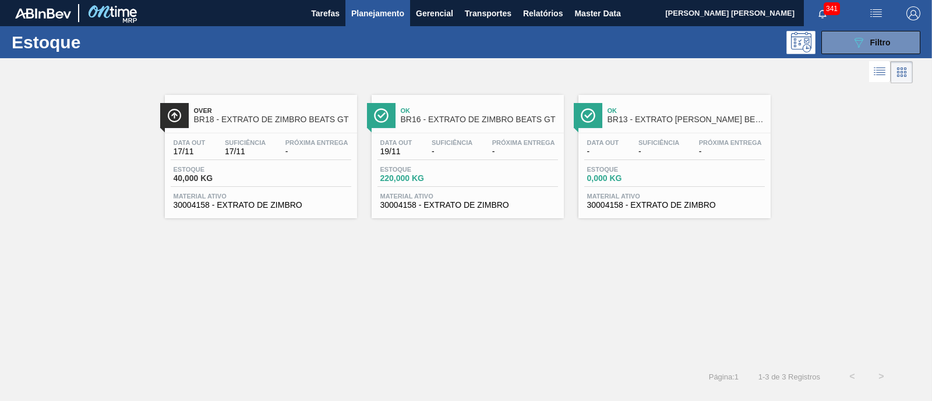
click at [646, 162] on div "Data out - Suficiência - Próxima Entrega - Estoque 0,000 KG Material ativo 3000…" at bounding box center [675, 172] width 192 height 79
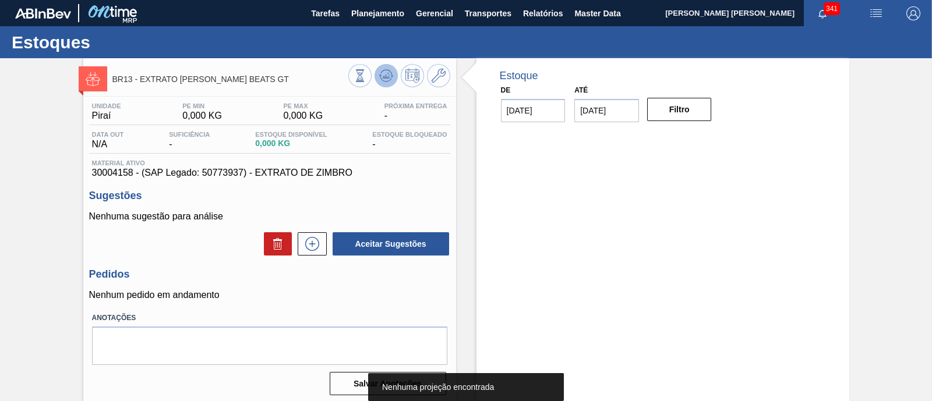
click at [382, 76] on icon at bounding box center [386, 76] width 14 height 14
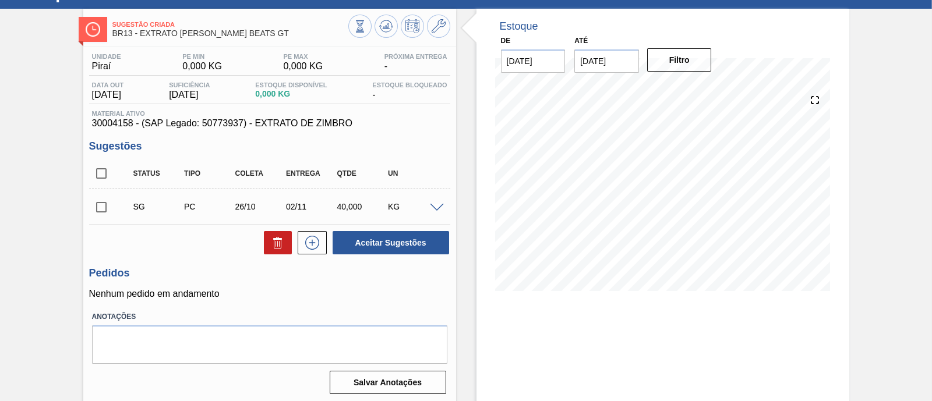
scroll to position [72, 0]
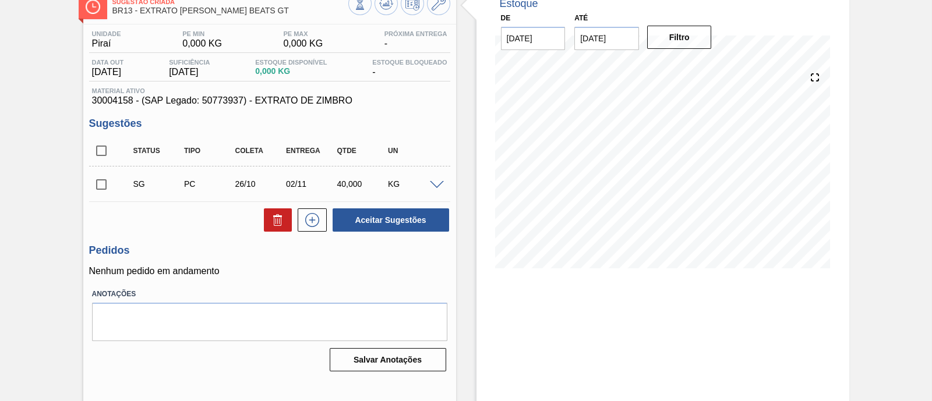
click at [438, 184] on span at bounding box center [437, 185] width 14 height 9
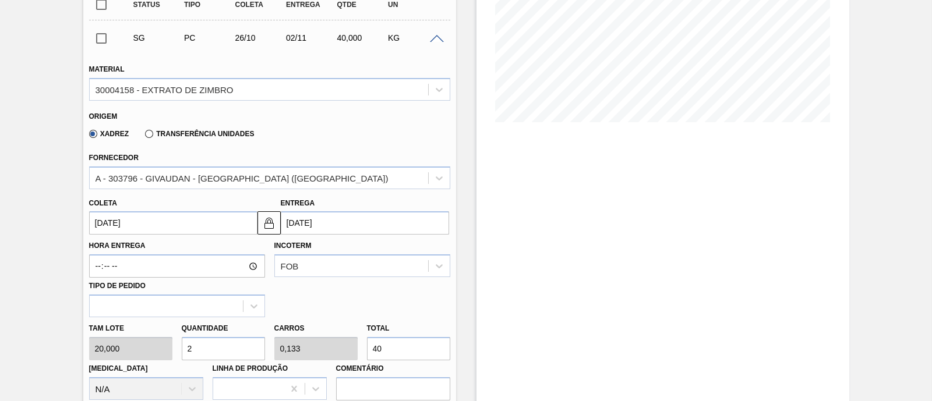
scroll to position [291, 0]
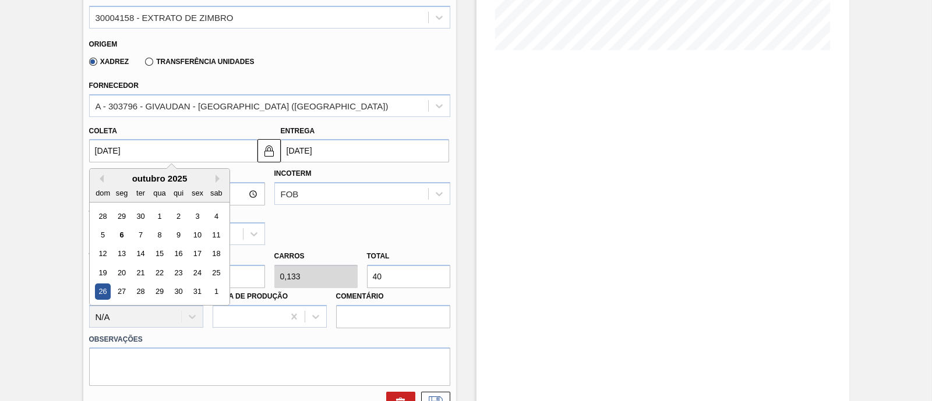
click at [165, 153] on input "[DATE]" at bounding box center [173, 150] width 168 height 23
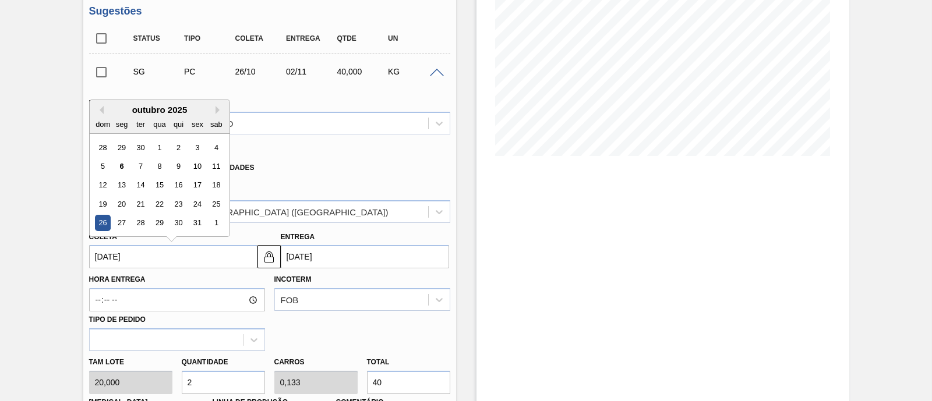
scroll to position [219, 0]
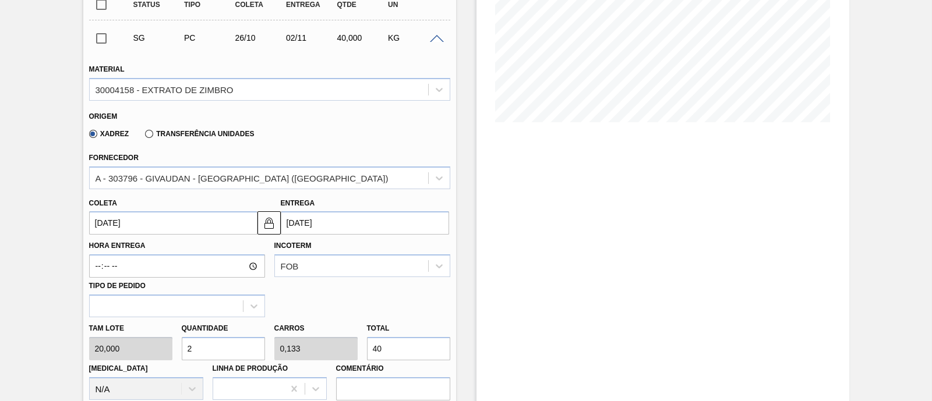
click at [187, 135] on label "Transferência Unidades" at bounding box center [199, 134] width 109 height 8
click at [143, 136] on input "Transferência Unidades" at bounding box center [143, 136] width 0 height 0
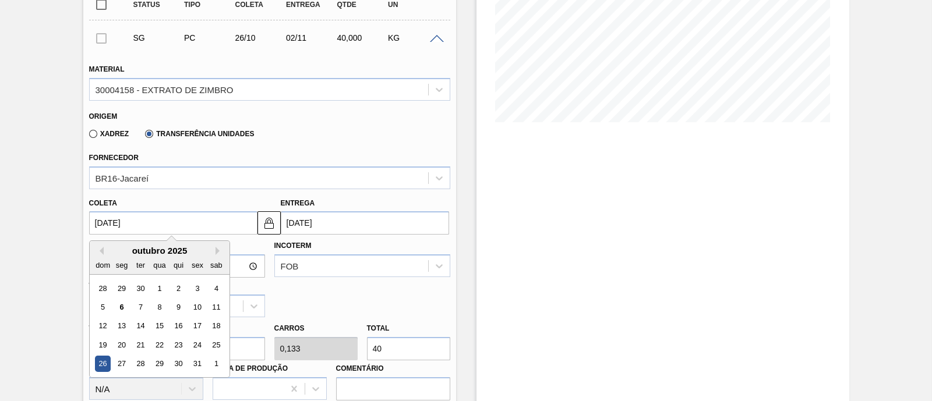
click at [150, 219] on input "[DATE]" at bounding box center [173, 223] width 168 height 23
click at [125, 307] on div "6" at bounding box center [122, 308] width 16 height 16
type input "[DATE]"
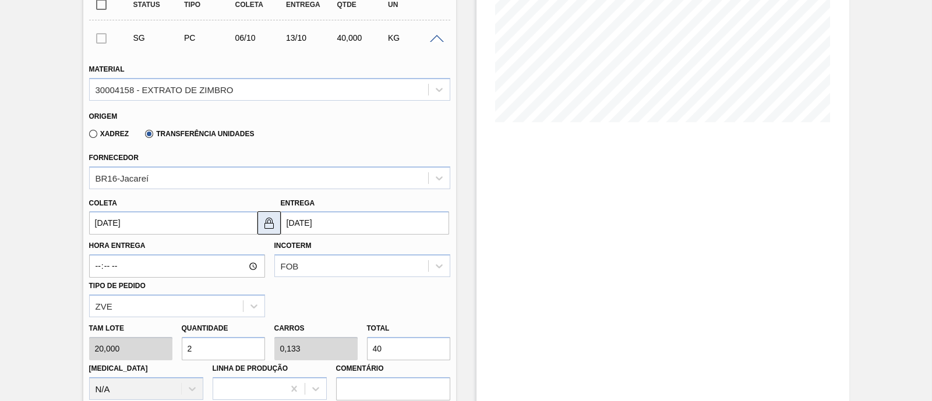
click at [271, 223] on img at bounding box center [269, 223] width 14 height 14
click at [308, 222] on input "13/10/2025" at bounding box center [365, 223] width 168 height 23
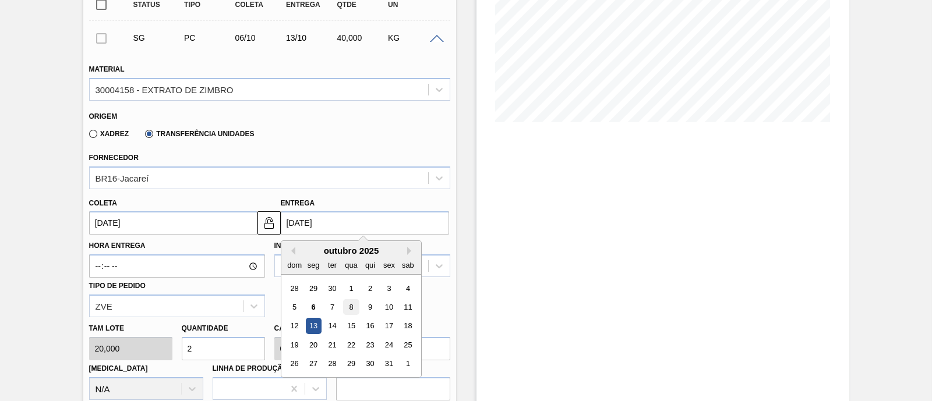
click at [353, 310] on div "8" at bounding box center [351, 308] width 16 height 16
type input "[DATE]"
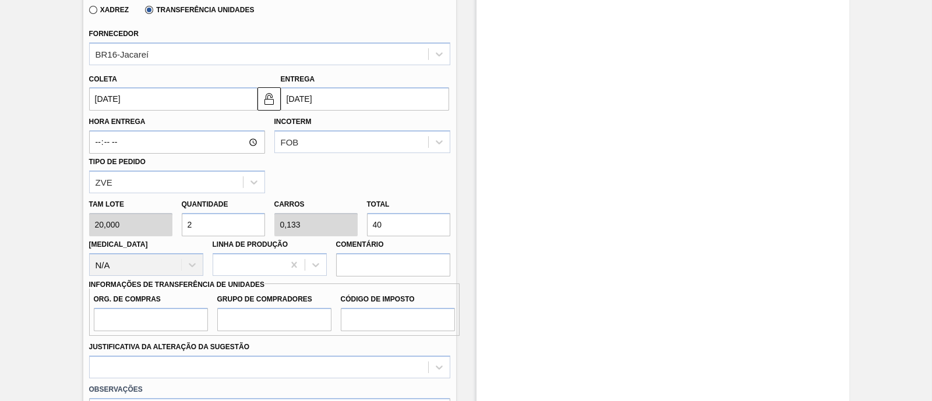
scroll to position [364, 0]
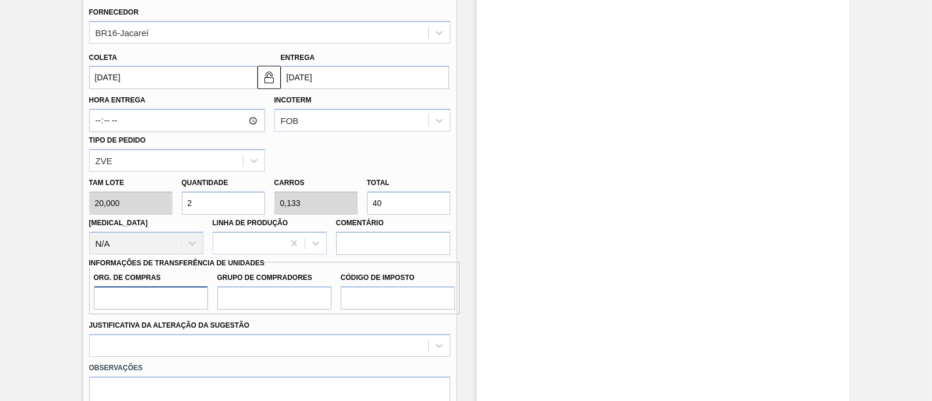
click at [149, 296] on input "Org. de Compras" at bounding box center [151, 298] width 114 height 23
type input "BR00"
click at [257, 298] on input "Grupo de Compradores" at bounding box center [274, 298] width 114 height 23
type input "A01"
click at [368, 295] on input "Código de Imposto" at bounding box center [398, 298] width 114 height 23
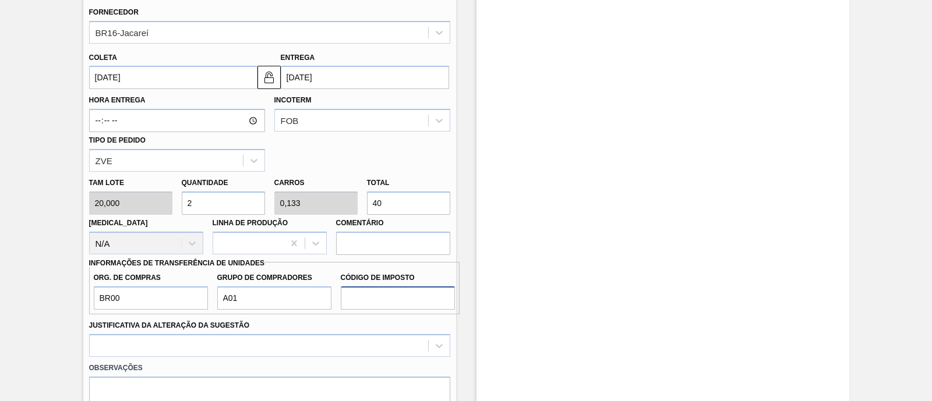
type input "I1"
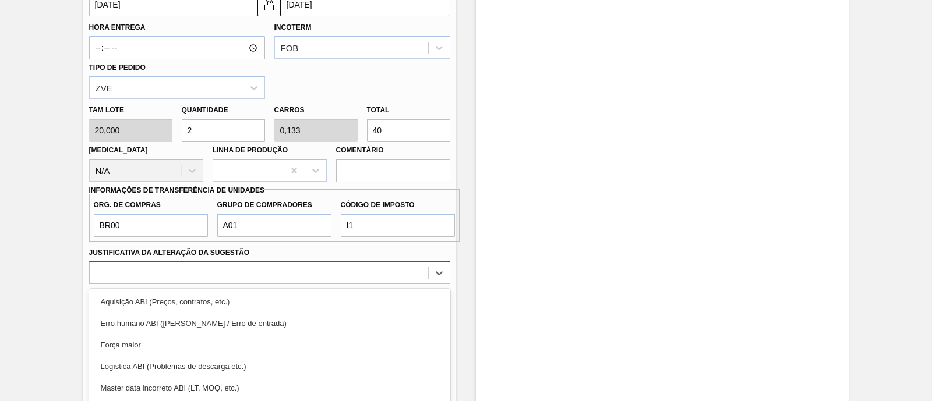
scroll to position [503, 0]
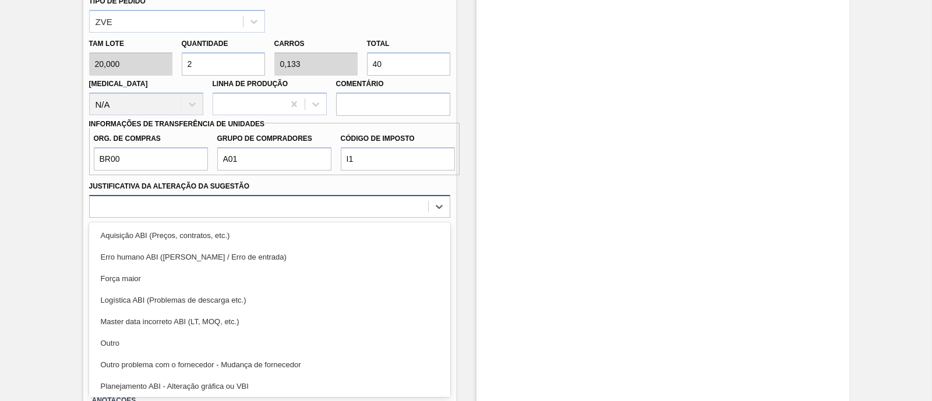
click at [188, 218] on div "option Erro humano ABI (Cálculo / Erro de entrada) focused, 2 of 18. 18 results…" at bounding box center [269, 206] width 361 height 23
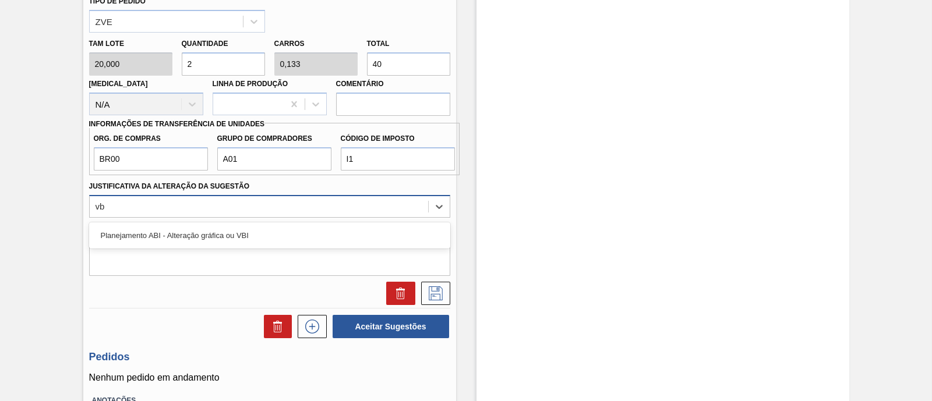
type Sugestão "vbi"
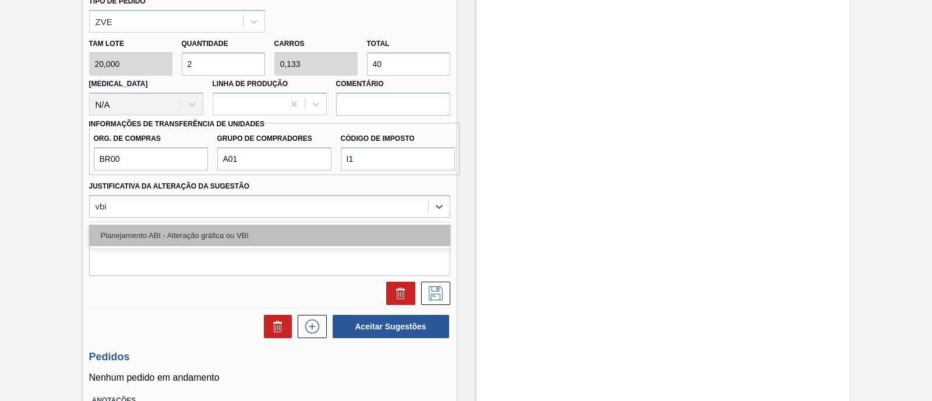
click at [243, 230] on div "Planejamento ABI - Alteração gráfica ou VBI" at bounding box center [269, 236] width 361 height 22
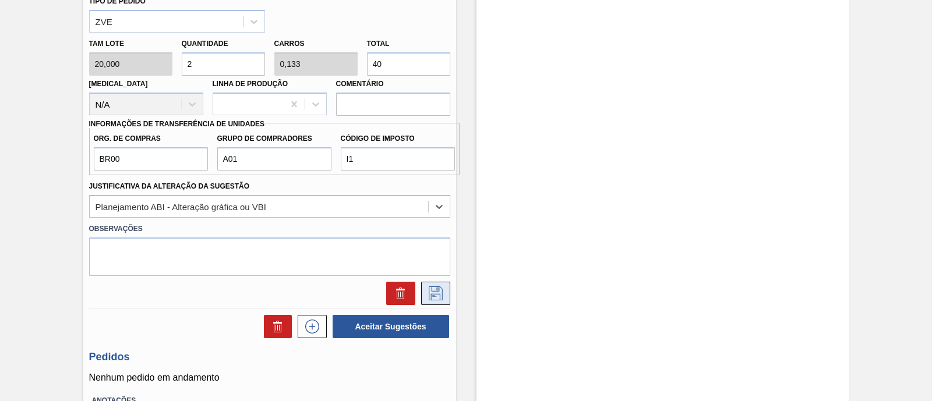
click at [436, 288] on icon at bounding box center [435, 292] width 6 height 9
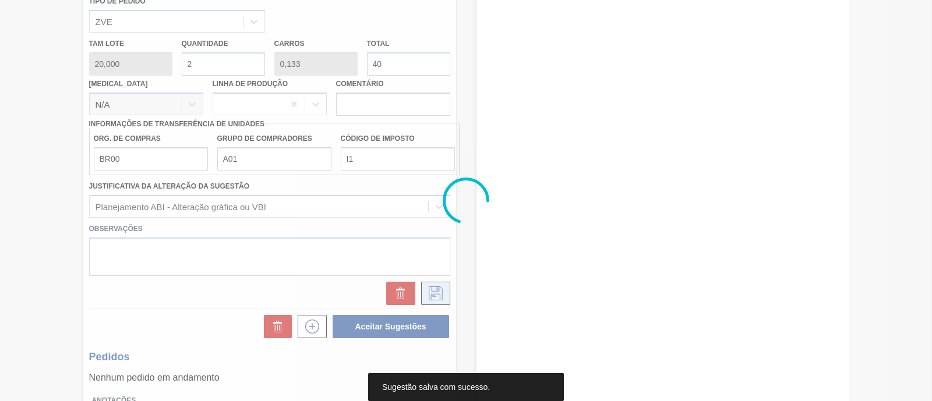
scroll to position [99, 0]
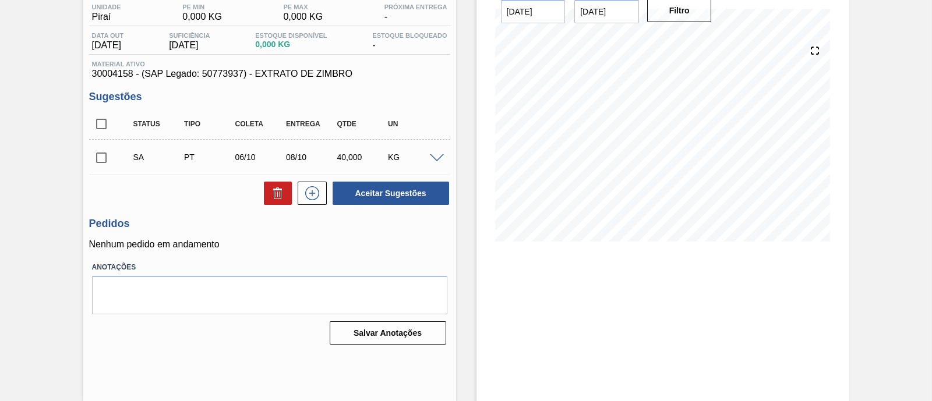
click at [94, 156] on input "checkbox" at bounding box center [101, 158] width 24 height 24
click at [414, 200] on button "Aceitar Sugestões" at bounding box center [391, 193] width 117 height 23
checkbox input "false"
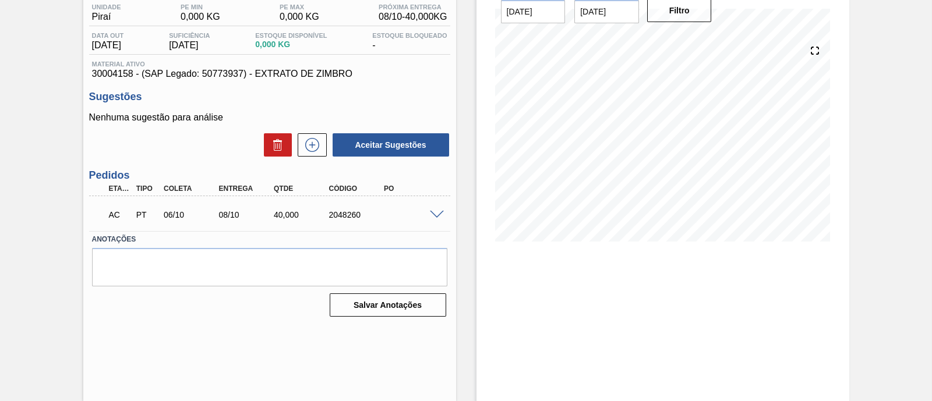
click at [434, 218] on span at bounding box center [437, 215] width 14 height 9
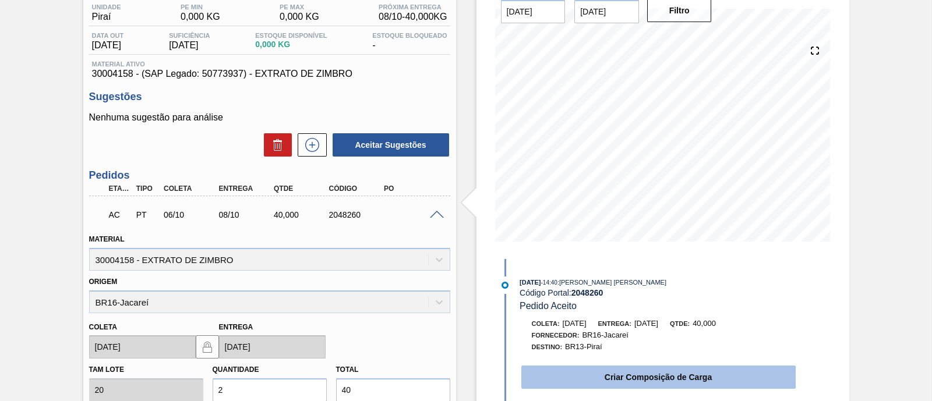
click at [582, 374] on button "Criar Composição de Carga" at bounding box center [659, 377] width 274 height 23
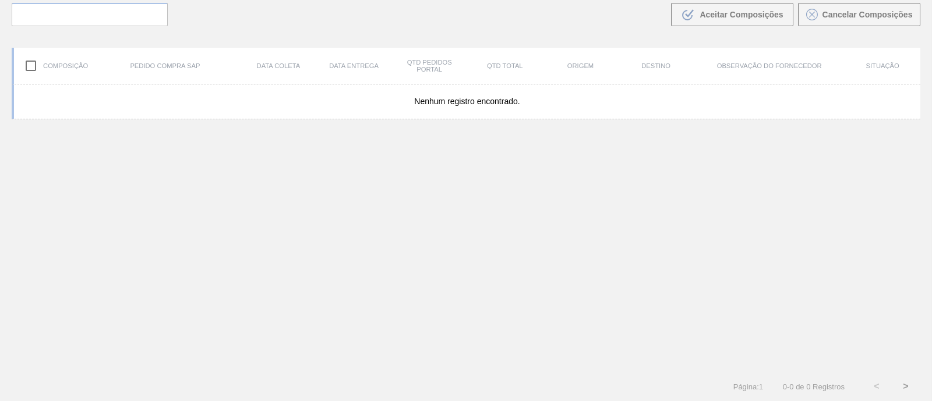
scroll to position [83, 0]
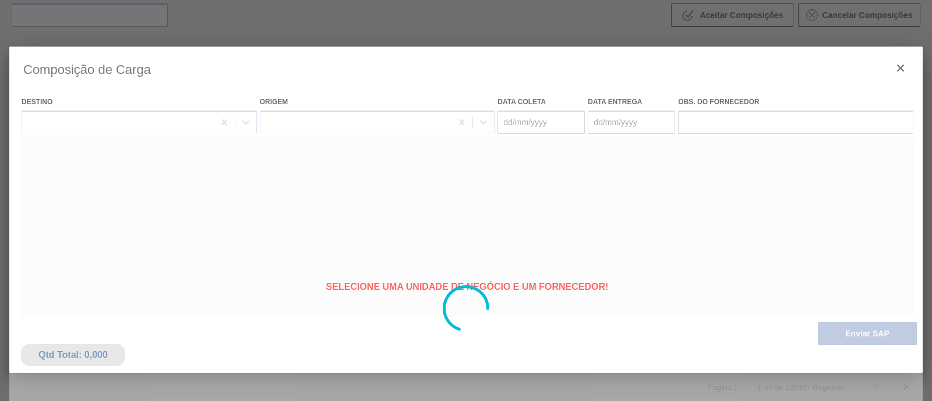
type coleta "[DATE]"
type Entrega "08/10/2025"
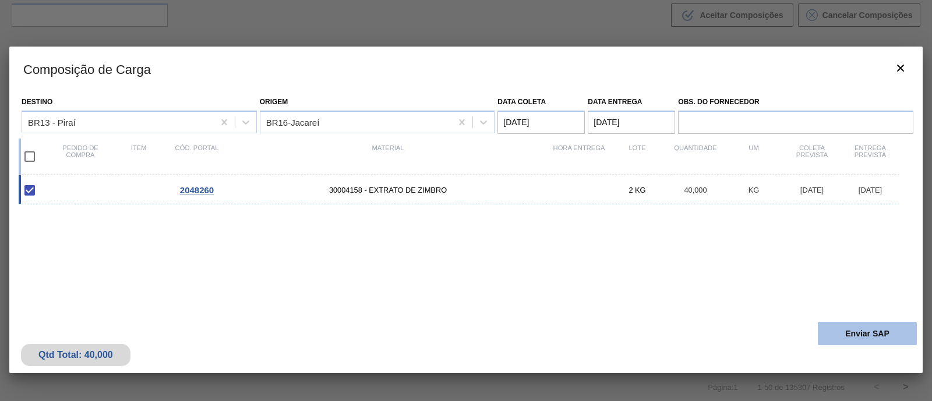
click at [878, 339] on button "Enviar SAP" at bounding box center [867, 333] width 99 height 23
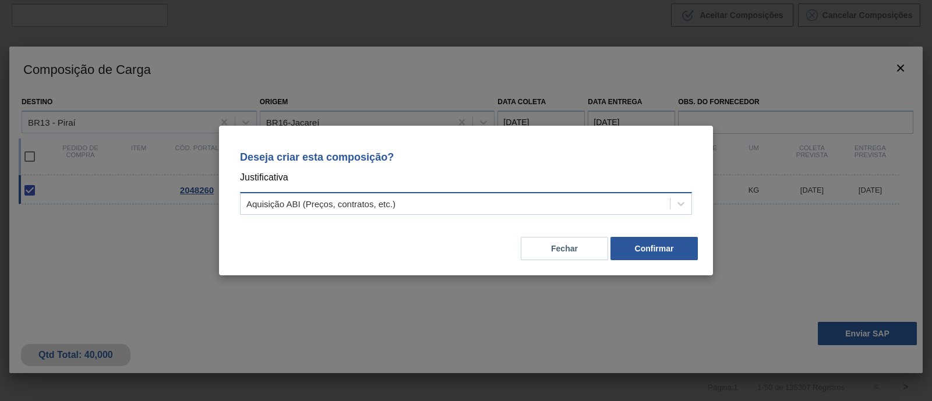
click at [443, 200] on div "Aquisição ABI (Preços, contratos, etc.)" at bounding box center [455, 204] width 429 height 17
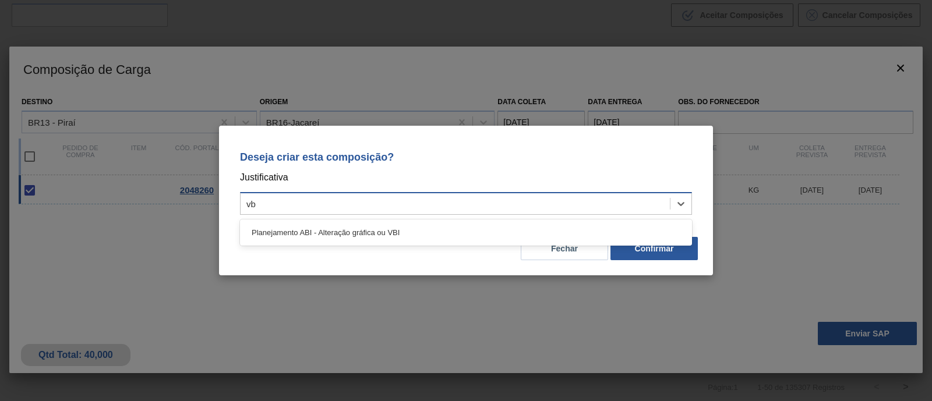
type input "vbi"
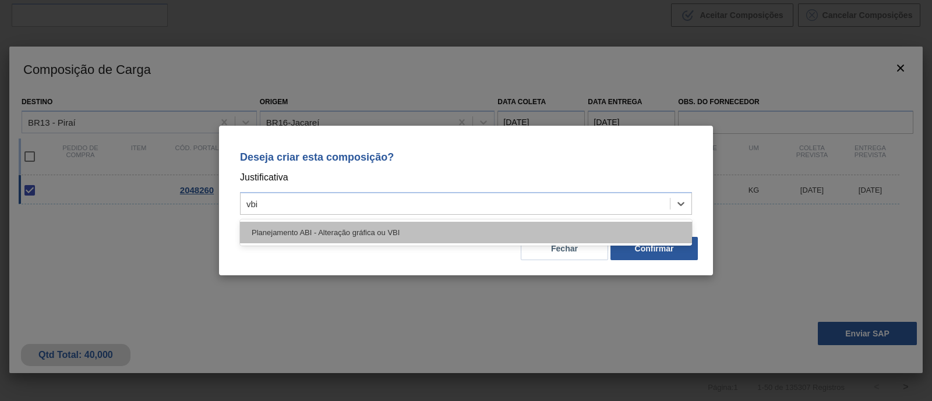
click at [324, 234] on div "Planejamento ABI - Alteração gráfica ou VBI" at bounding box center [466, 233] width 452 height 22
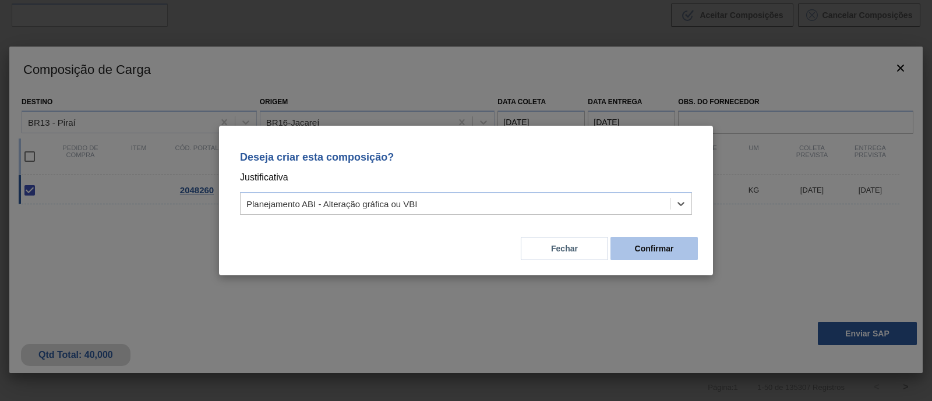
click at [649, 256] on button "Confirmar" at bounding box center [654, 248] width 87 height 23
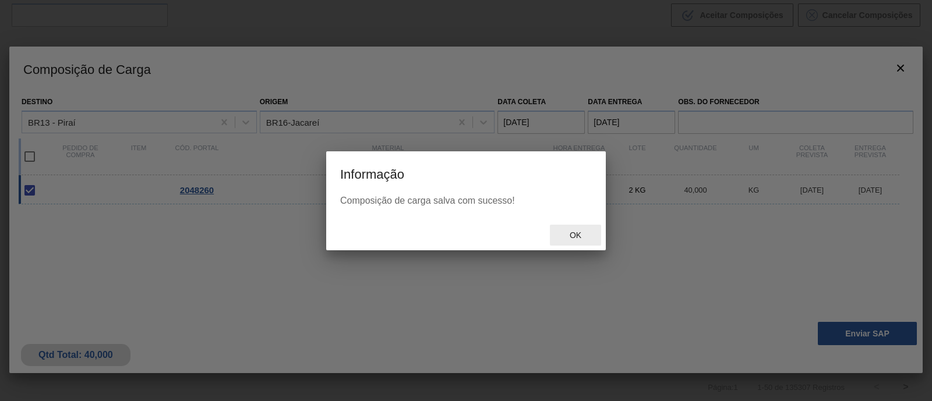
click at [574, 232] on span "Ok" at bounding box center [576, 235] width 30 height 9
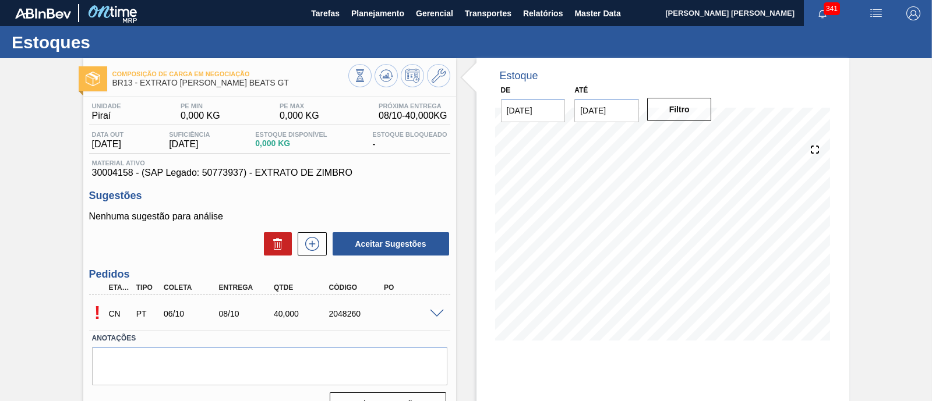
click at [437, 307] on div "! CN PT 06/10 08/10 40,000 2048260" at bounding box center [269, 312] width 361 height 29
click at [437, 315] on span at bounding box center [437, 314] width 14 height 9
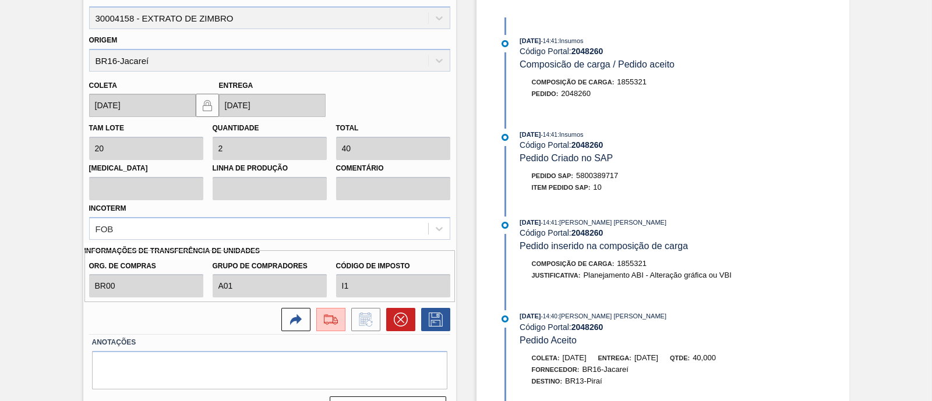
scroll to position [364, 0]
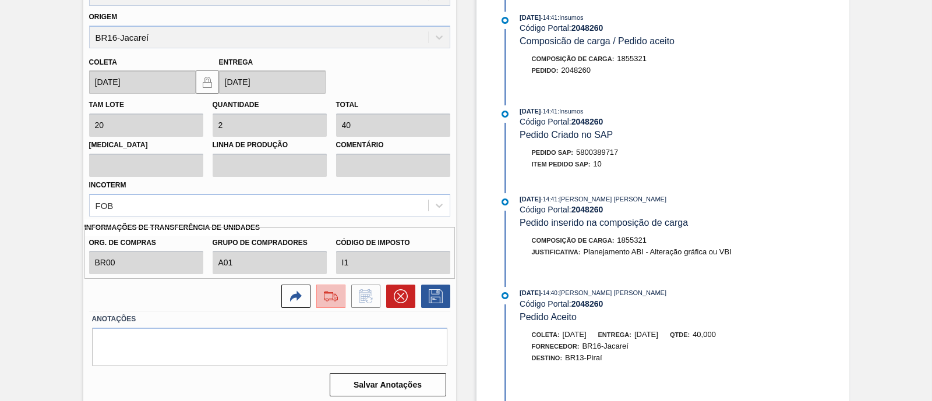
click at [337, 303] on img at bounding box center [331, 297] width 19 height 14
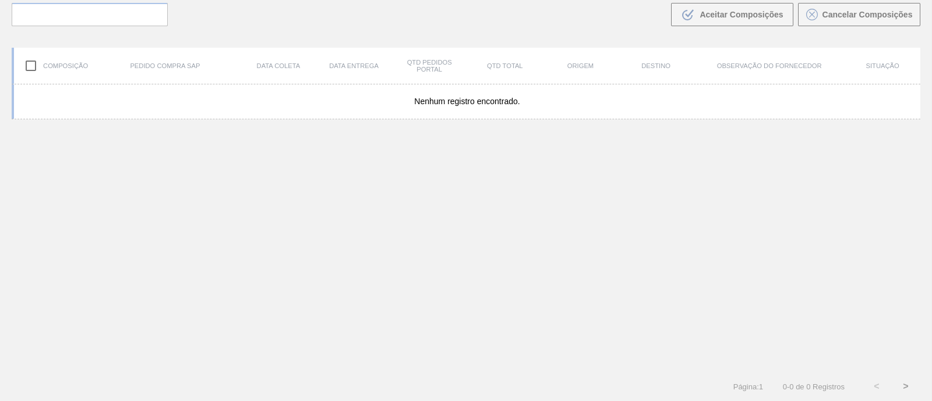
scroll to position [83, 0]
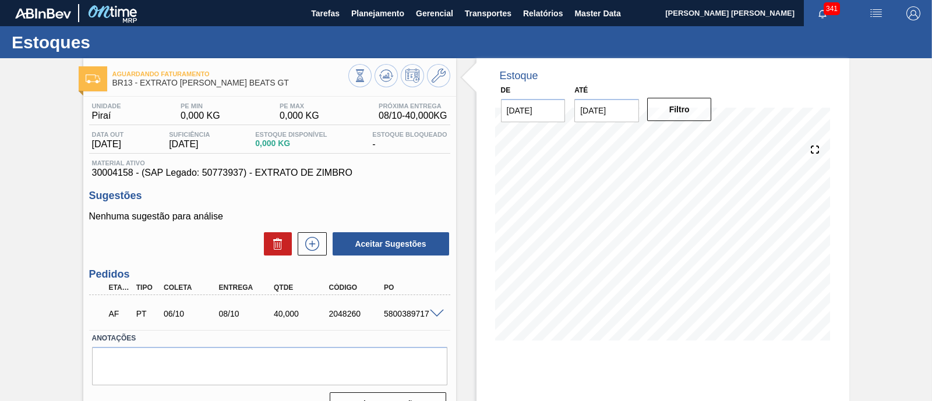
scroll to position [72, 0]
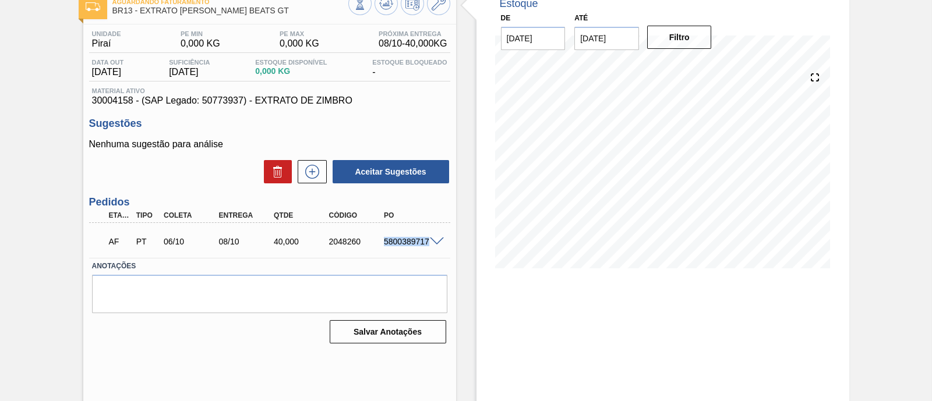
drag, startPoint x: 381, startPoint y: 243, endPoint x: 434, endPoint y: 249, distance: 53.9
click at [434, 249] on div "AF PT 06/10 08/10 40,000 2048260 5800389717" at bounding box center [269, 240] width 361 height 29
copy div "5800389717"
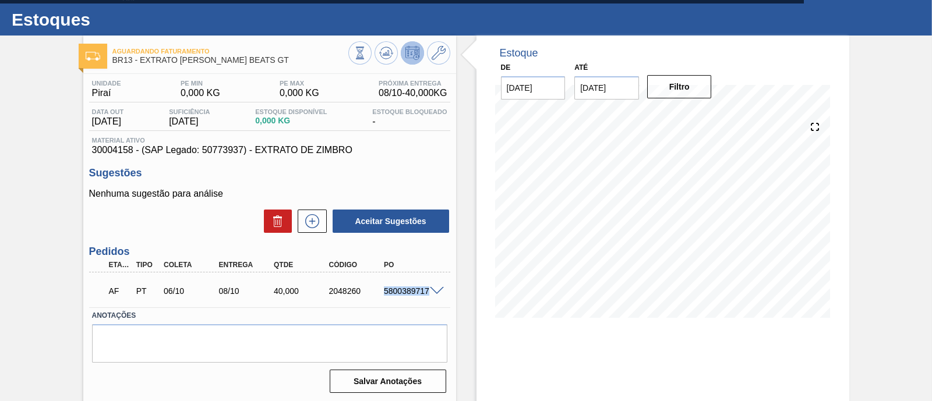
scroll to position [0, 0]
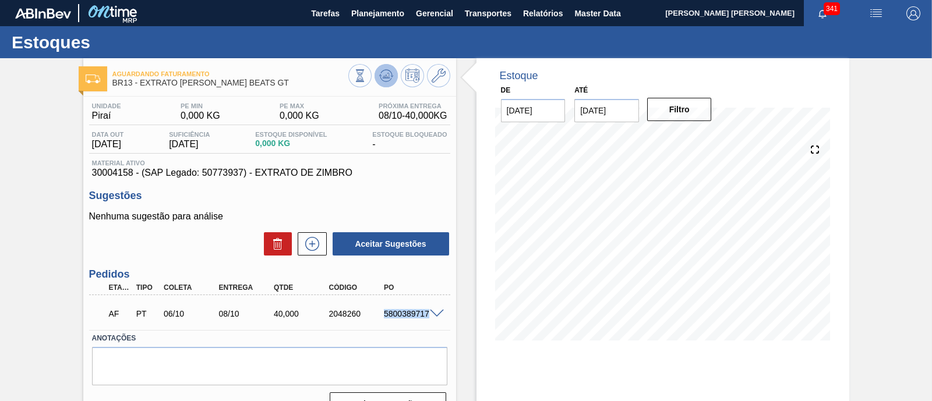
click at [386, 77] on icon at bounding box center [386, 75] width 8 height 5
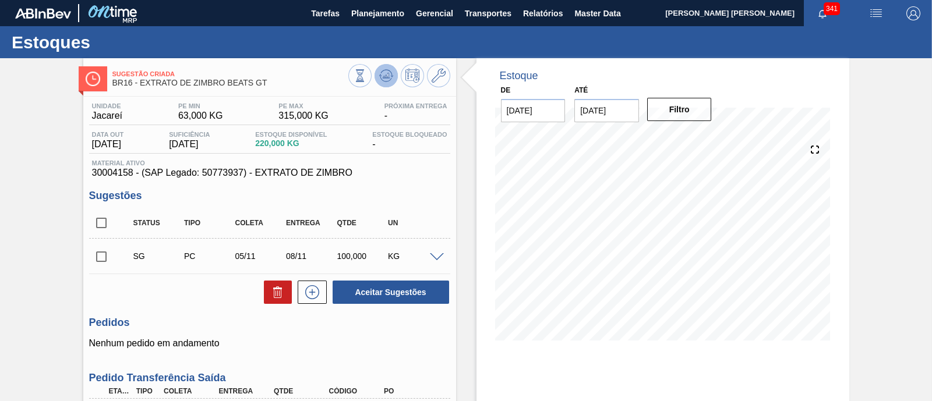
click at [391, 80] on icon at bounding box center [386, 76] width 14 height 14
click at [382, 76] on icon at bounding box center [386, 76] width 14 height 14
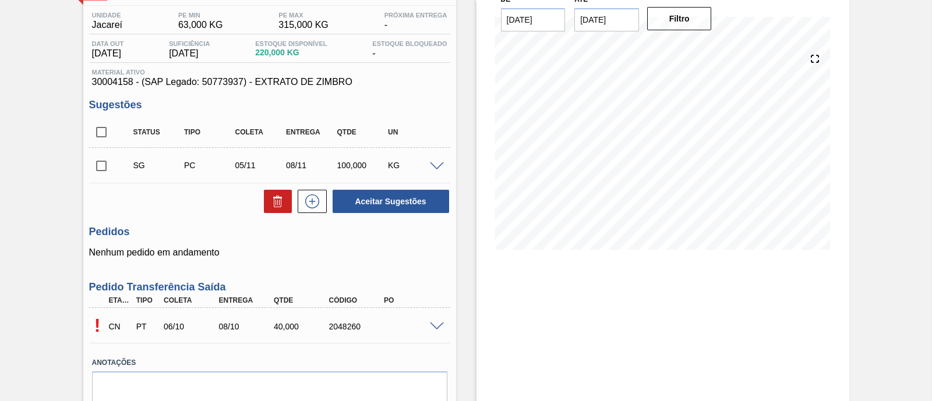
scroll to position [69, 0]
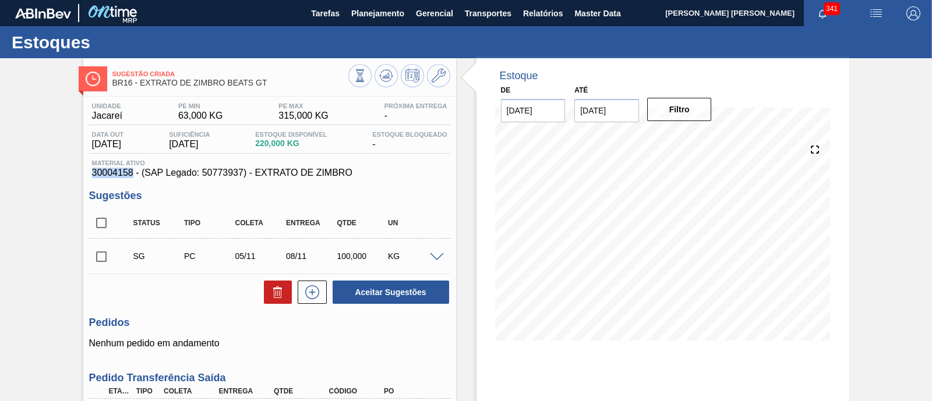
drag, startPoint x: 93, startPoint y: 177, endPoint x: 132, endPoint y: 178, distance: 39.1
click at [132, 178] on span "30004158 - (SAP Legado: 50773937) - EXTRATO DE ZIMBRO" at bounding box center [269, 173] width 355 height 10
copy span "30004158"
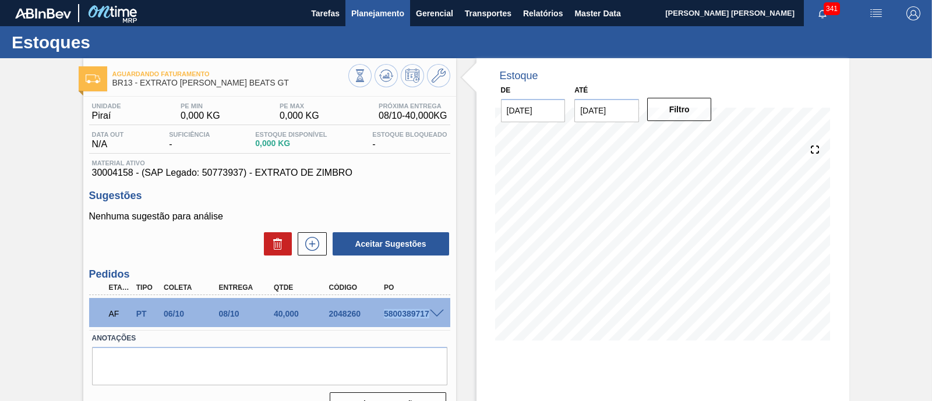
click at [360, 13] on span "Planejamento" at bounding box center [377, 13] width 53 height 14
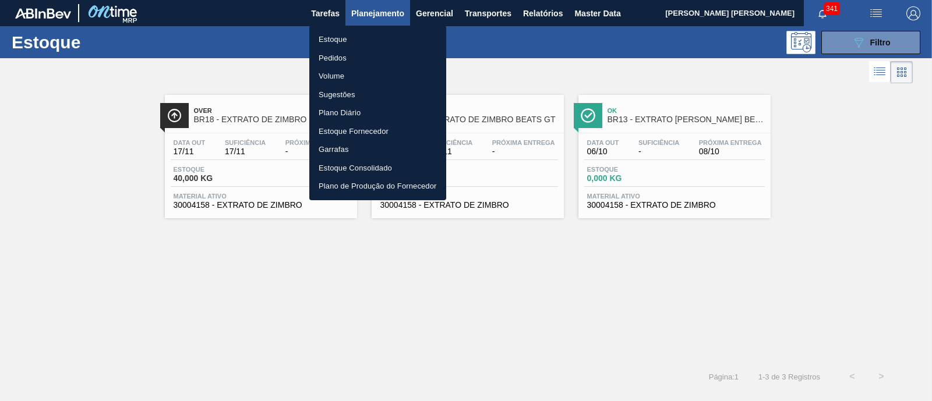
click at [897, 37] on div at bounding box center [466, 200] width 932 height 401
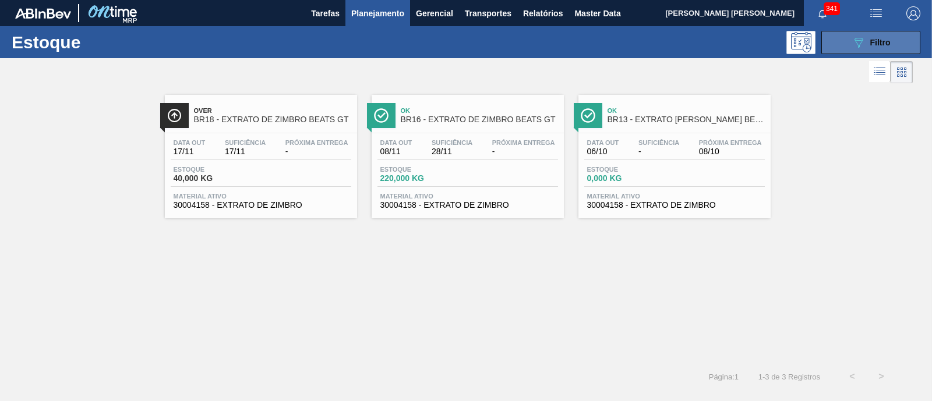
click at [889, 47] on div "089F7B8B-B2A5-4AFE-B5C0-19BA573D28AC Filtro" at bounding box center [871, 43] width 39 height 14
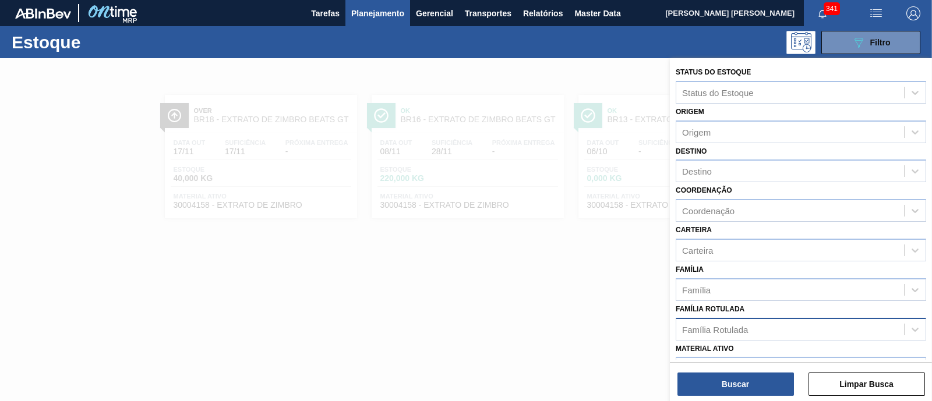
click at [757, 322] on div "Família Rotulada" at bounding box center [791, 329] width 228 height 17
type Rotulada "gt"
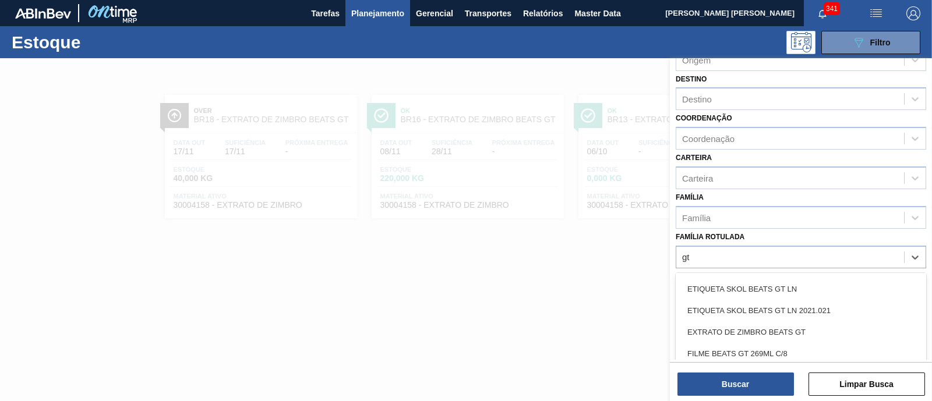
scroll to position [145, 0]
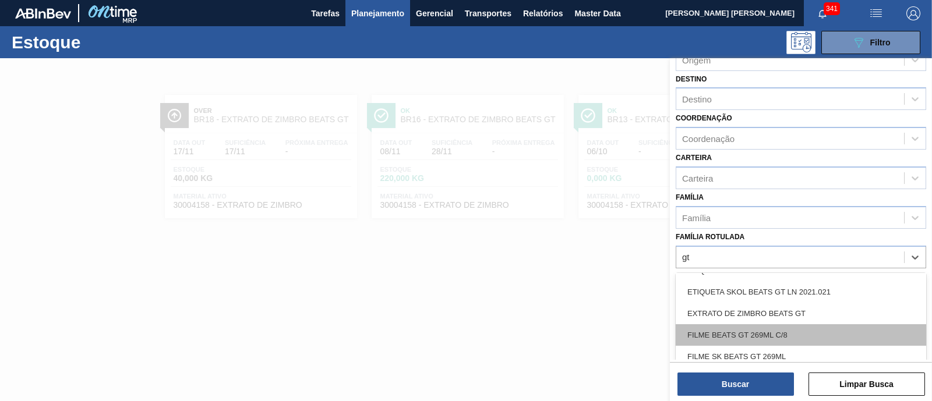
click at [803, 333] on div "FILME BEATS GT 269ML C/8" at bounding box center [801, 336] width 251 height 22
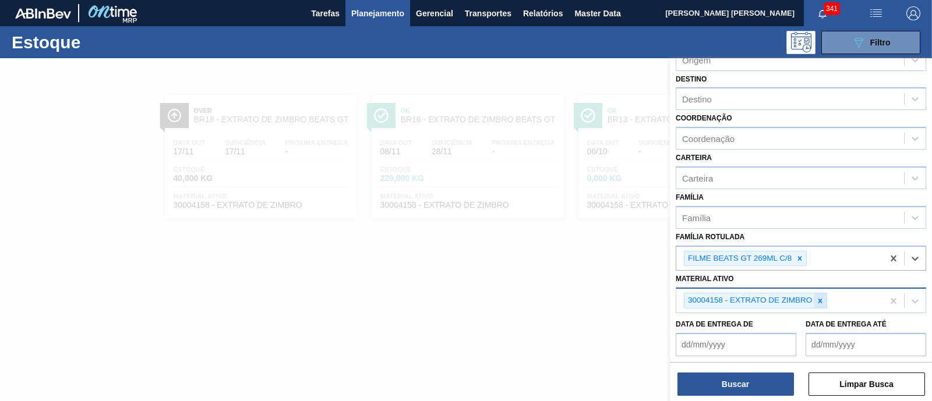
click at [821, 297] on icon at bounding box center [820, 301] width 8 height 8
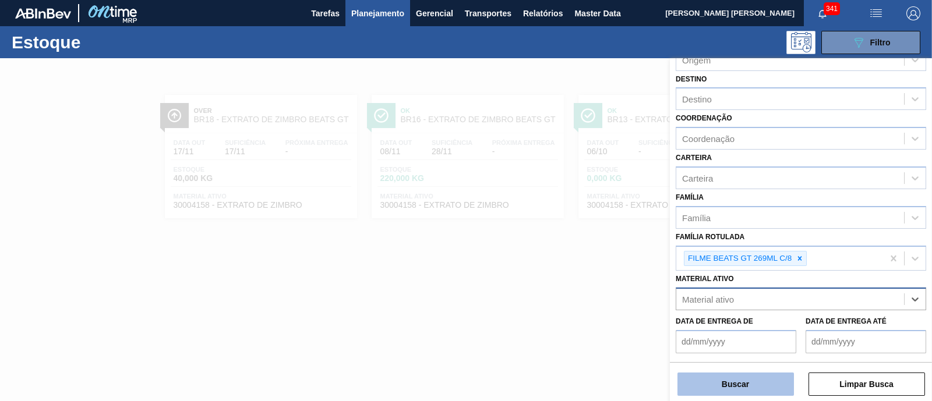
click at [752, 387] on button "Buscar" at bounding box center [736, 384] width 117 height 23
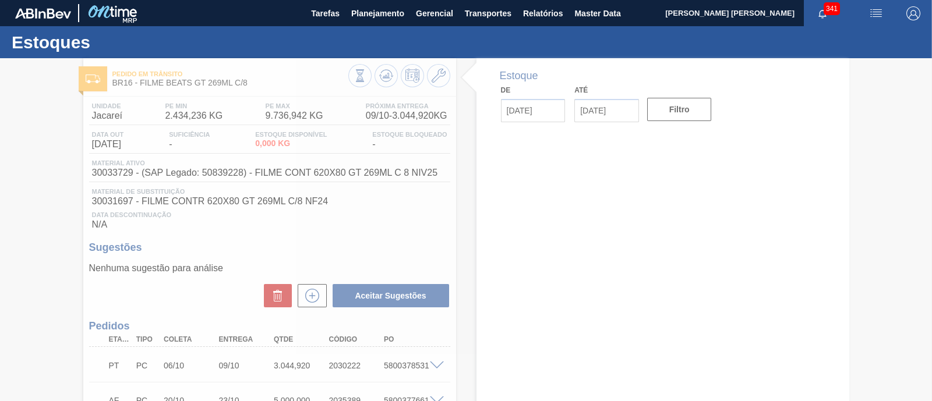
type input "[DATE]"
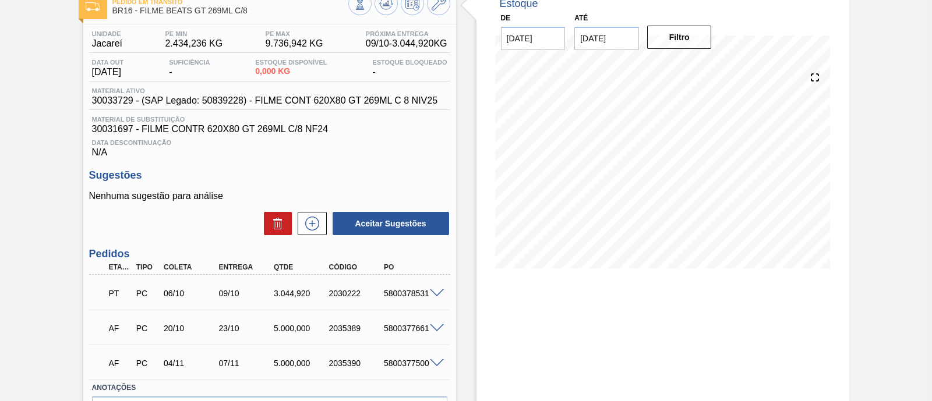
scroll to position [145, 0]
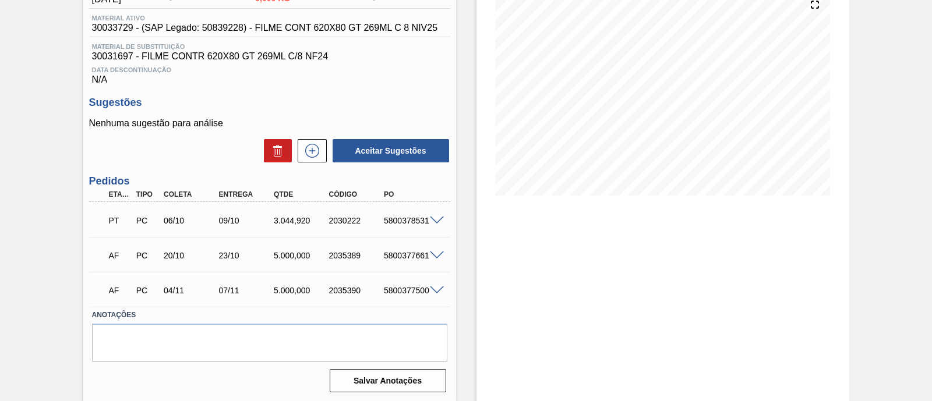
click at [439, 257] on span at bounding box center [437, 256] width 14 height 9
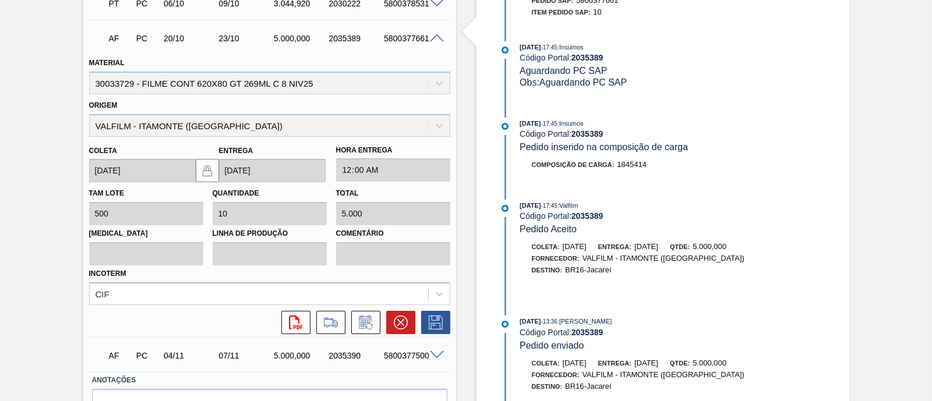
scroll to position [430, 0]
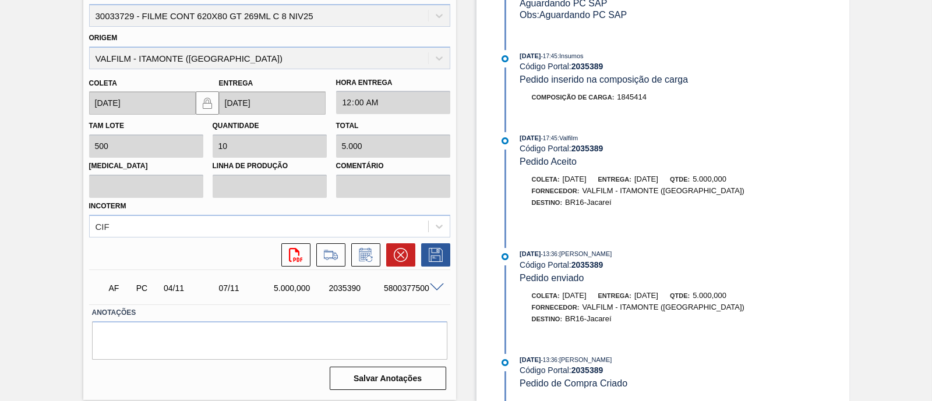
click at [436, 287] on span at bounding box center [437, 288] width 14 height 9
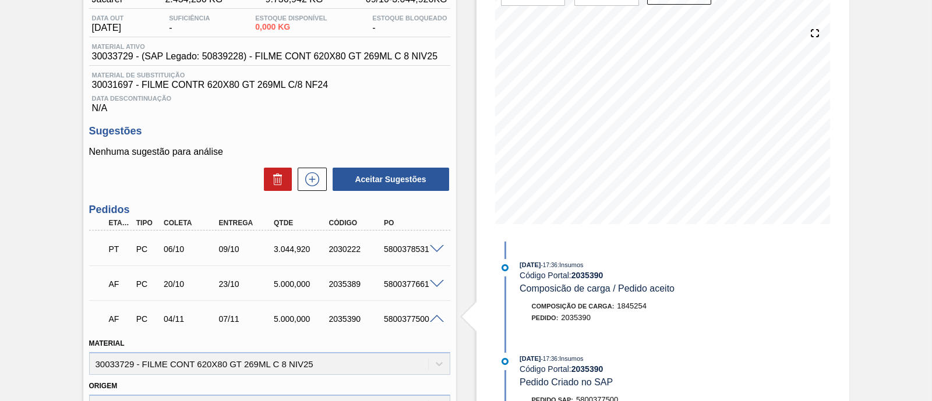
scroll to position [85, 0]
